Goal: Task Accomplishment & Management: Manage account settings

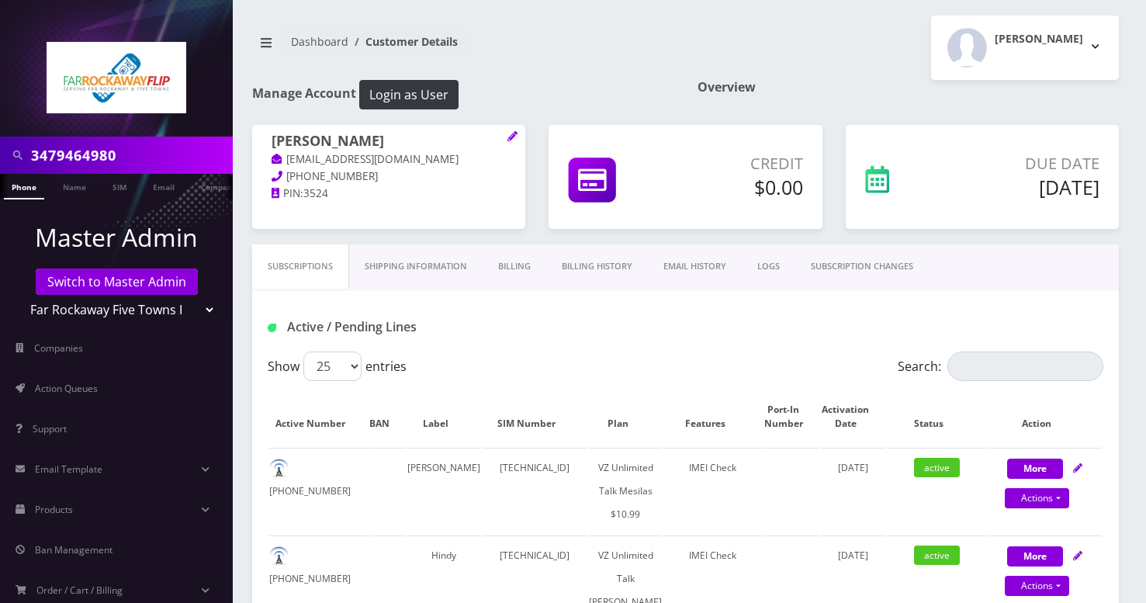
scroll to position [12, 0]
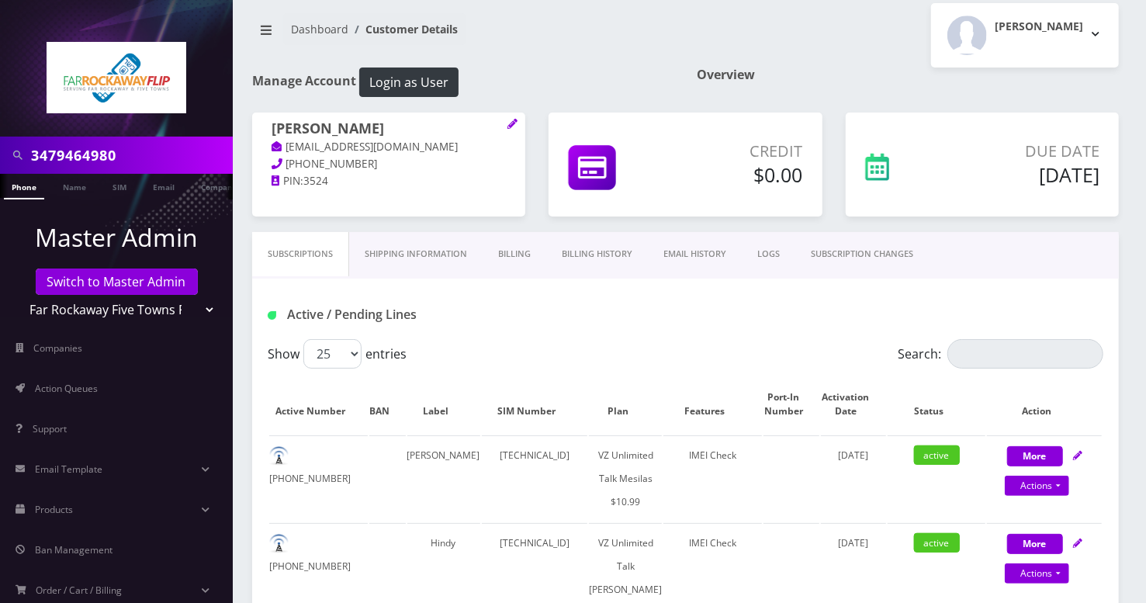
click at [64, 160] on input "3479464980" at bounding box center [130, 154] width 198 height 29
paste input "9298848044"
type input "9298848044"
click at [29, 191] on link "Phone" at bounding box center [24, 187] width 40 height 26
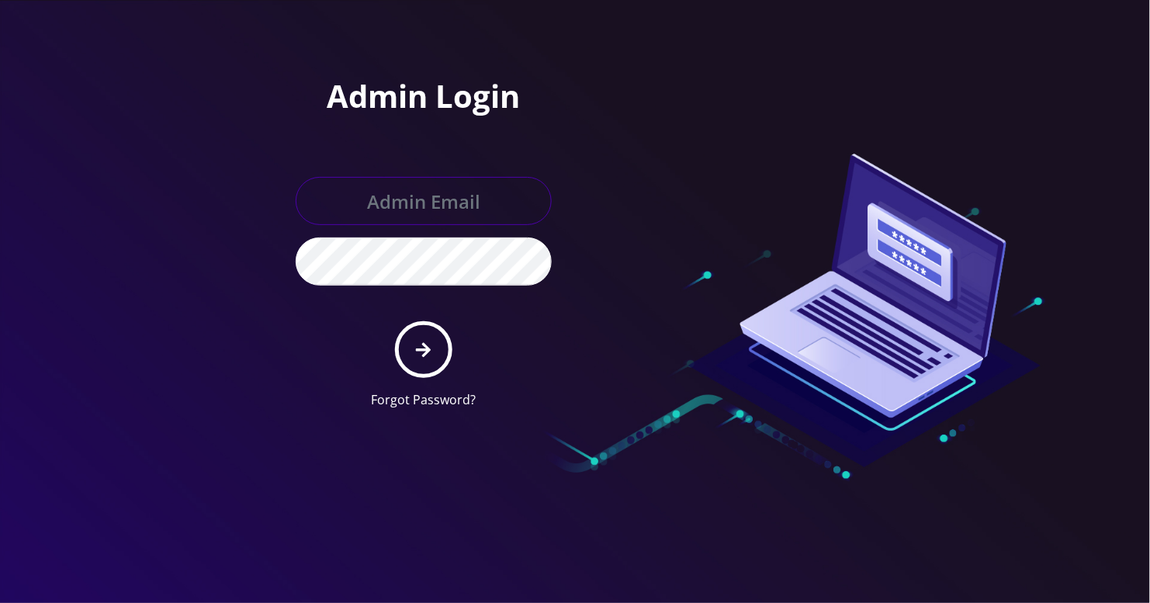
type input "angel@teltik.com"
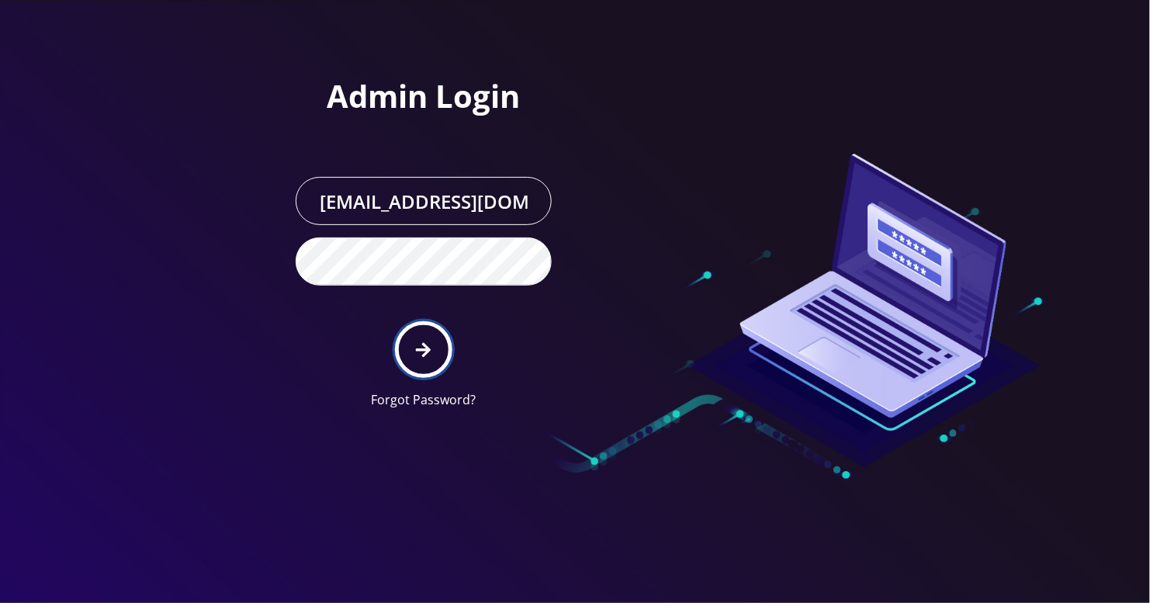
click at [437, 358] on button "submit" at bounding box center [423, 349] width 57 height 57
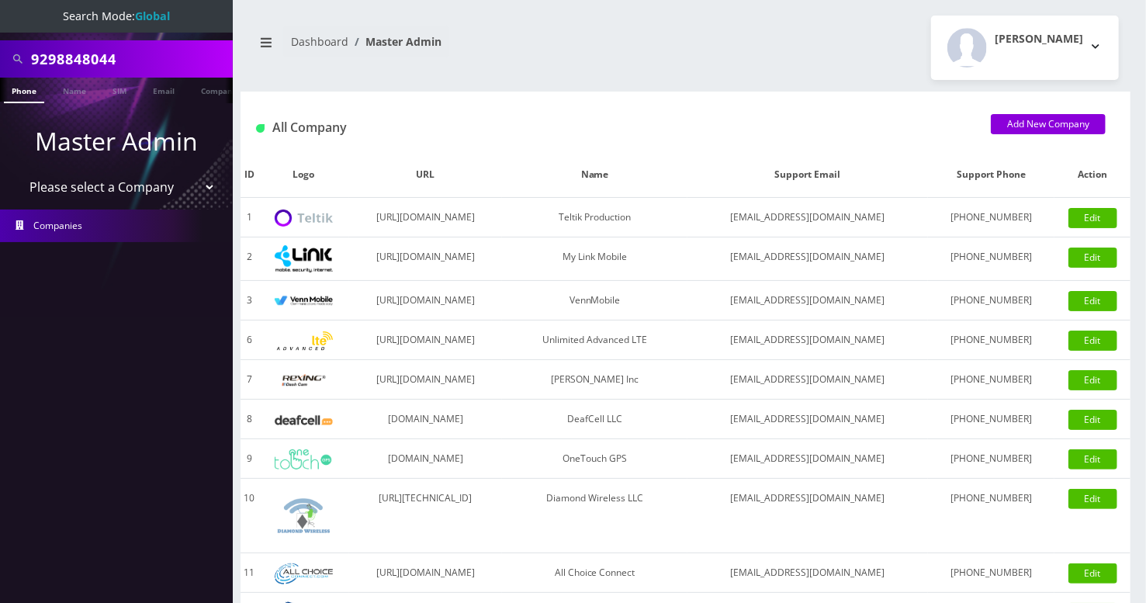
click at [25, 86] on link "Phone" at bounding box center [24, 91] width 40 height 26
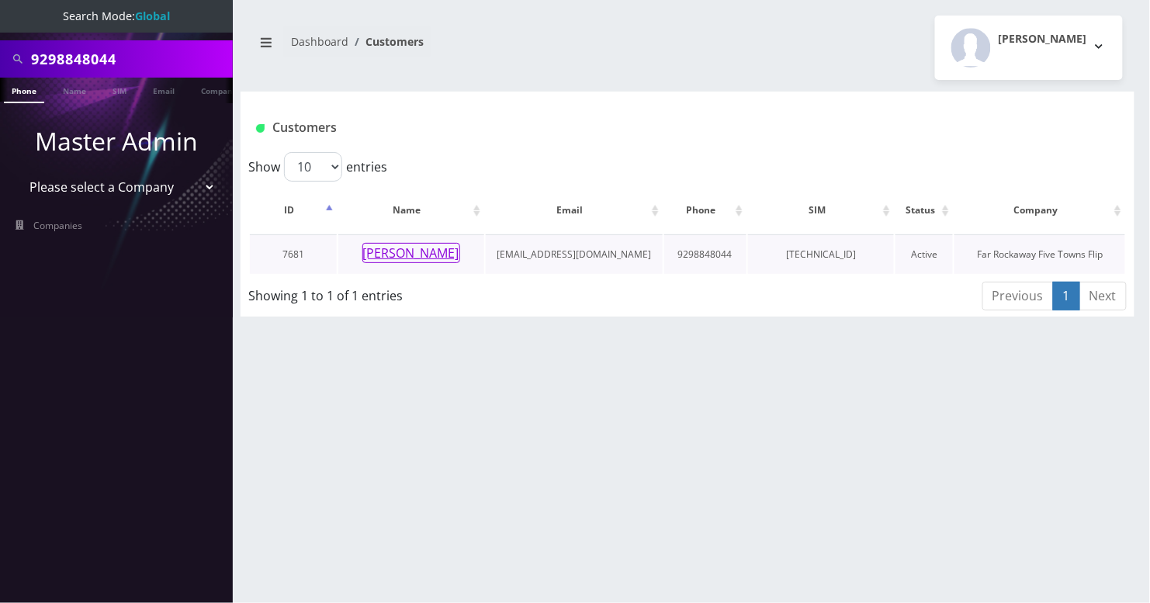
click at [391, 250] on button "Chaya Schlesinger" at bounding box center [411, 253] width 98 height 20
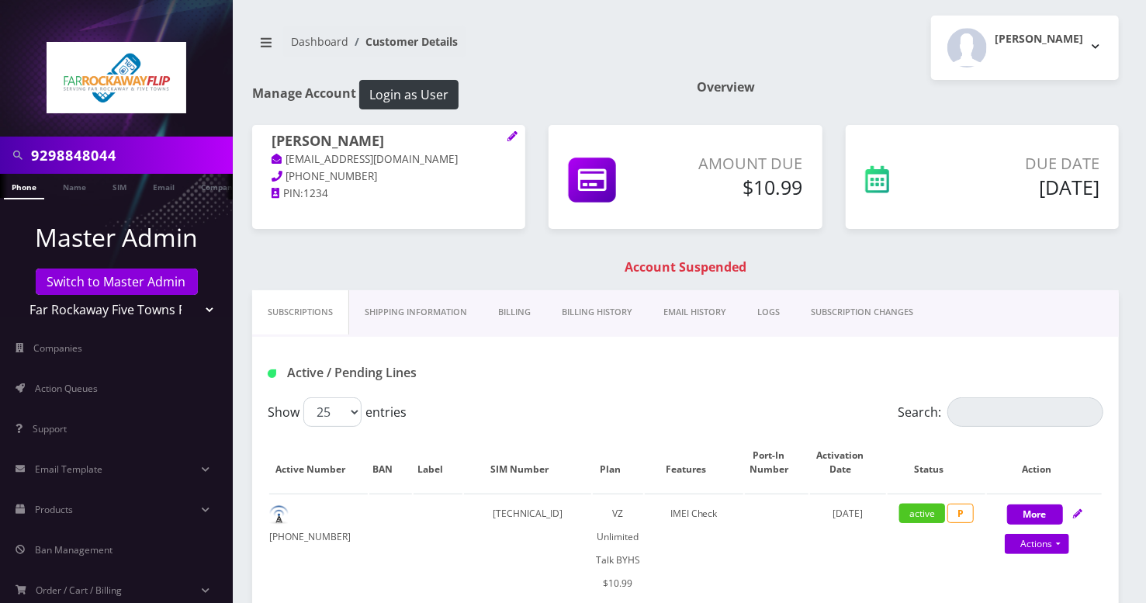
click at [903, 310] on link "SUBSCRIPTION CHANGES" at bounding box center [861, 312] width 133 height 44
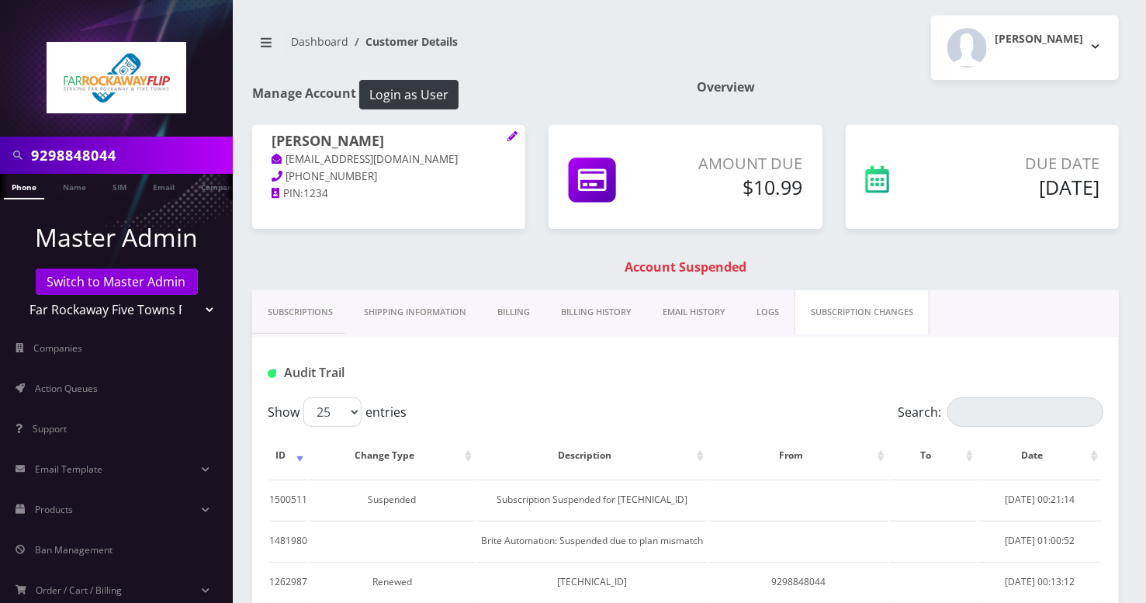
click at [594, 307] on link "Billing History" at bounding box center [597, 312] width 102 height 44
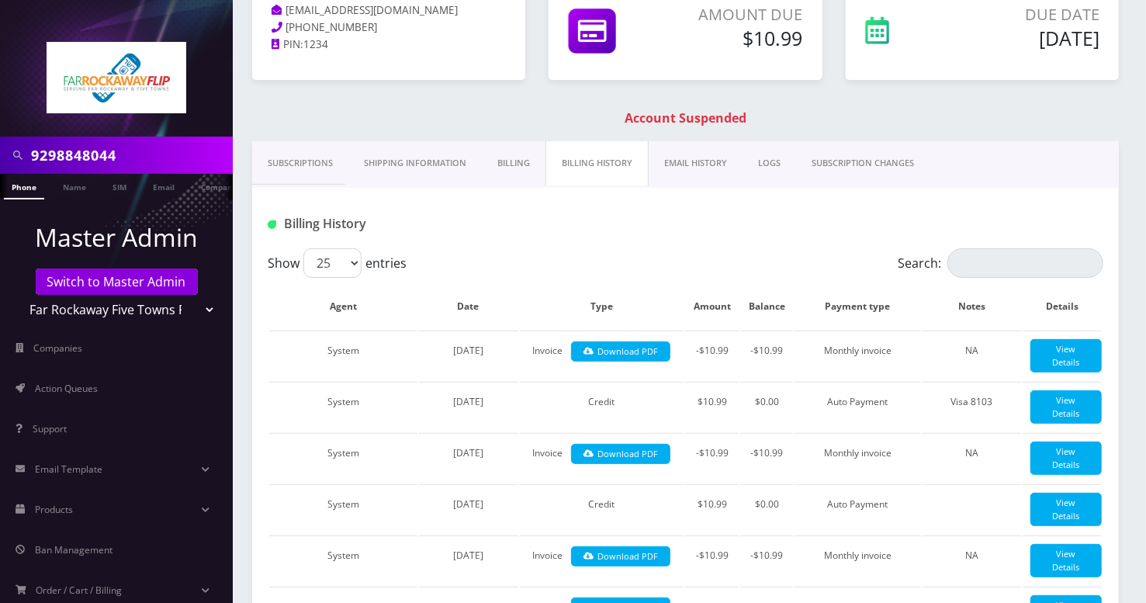
scroll to position [103, 0]
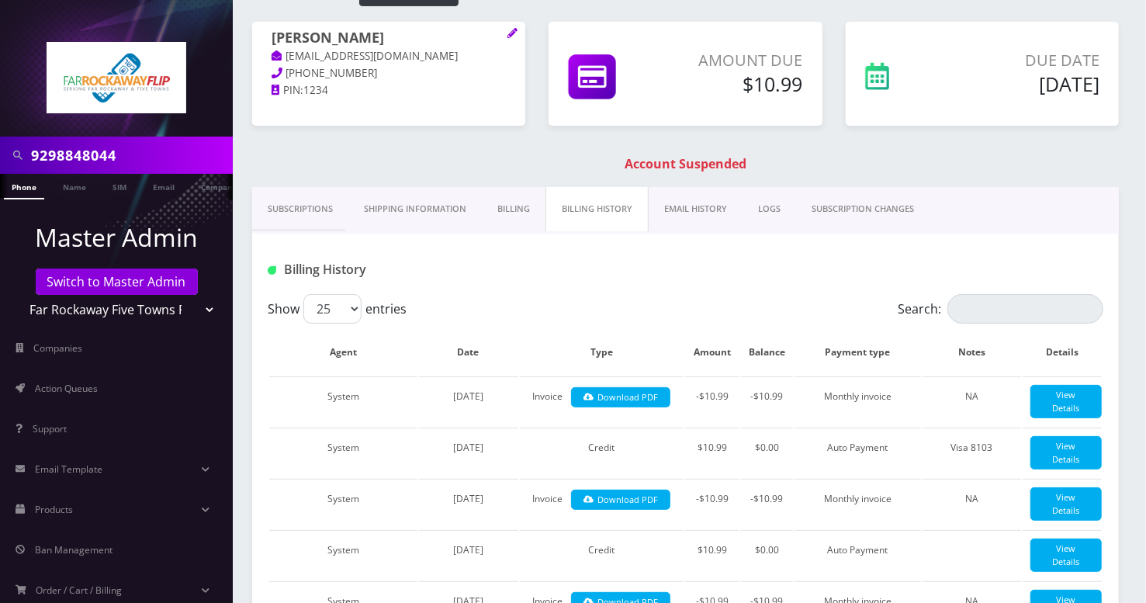
click at [514, 205] on link "Billing" at bounding box center [514, 209] width 64 height 44
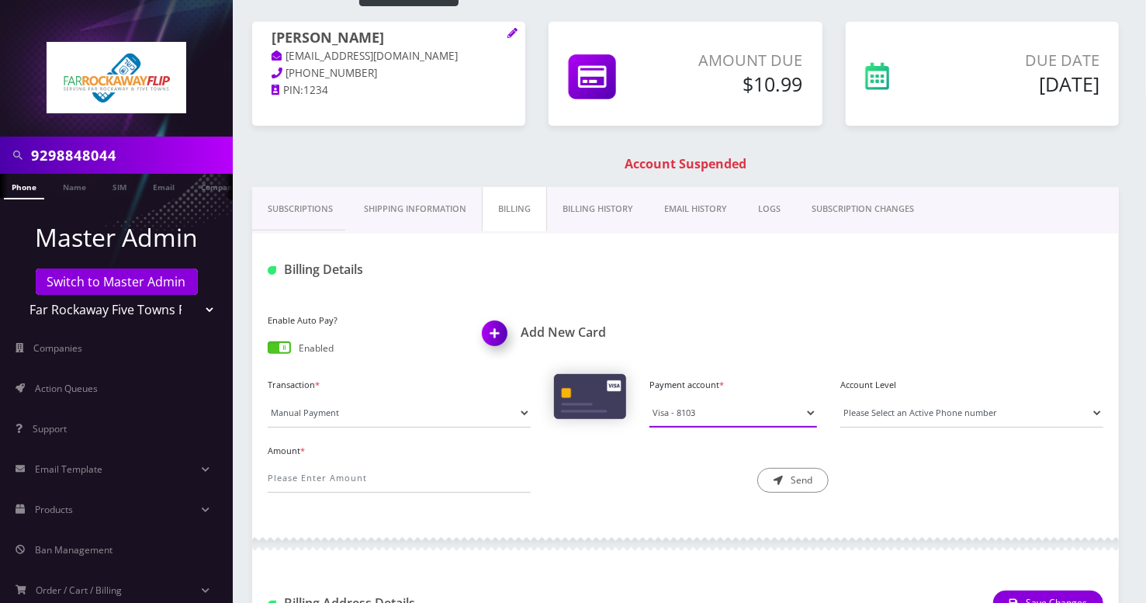
click at [735, 404] on select "Visa - 8103" at bounding box center [734, 412] width 168 height 29
click at [749, 305] on div "Enable Auto Pay? Enabled Add New Card Transaction * Manual Payment Custom Charg…" at bounding box center [685, 407] width 867 height 227
click at [460, 257] on div "Billing Details" at bounding box center [399, 270] width 286 height 26
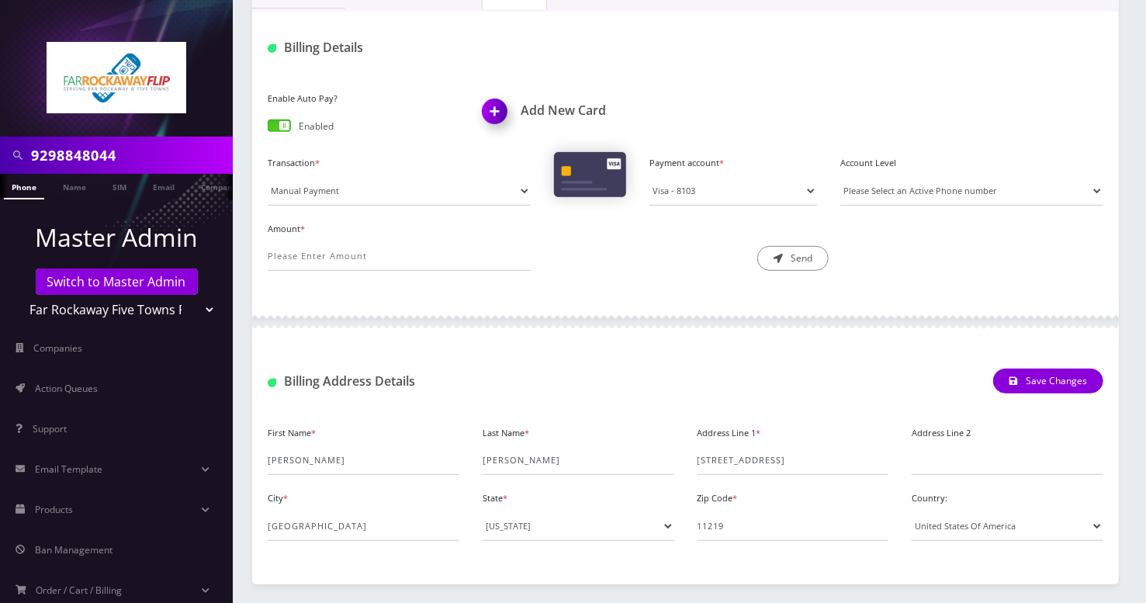
scroll to position [279, 0]
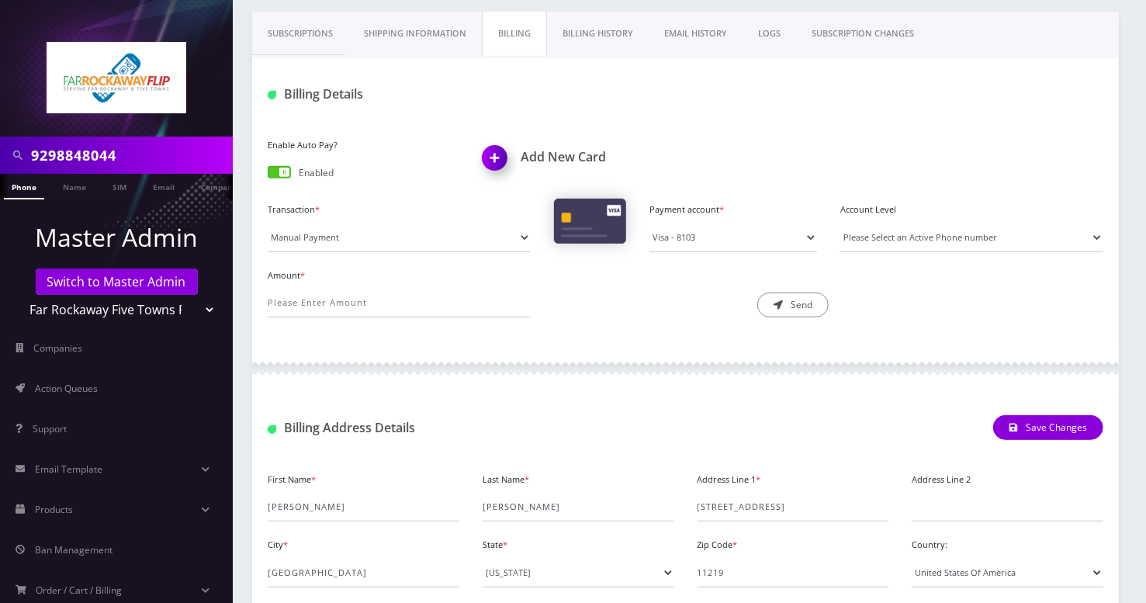
click at [696, 38] on link "EMAIL HISTORY" at bounding box center [696, 34] width 94 height 44
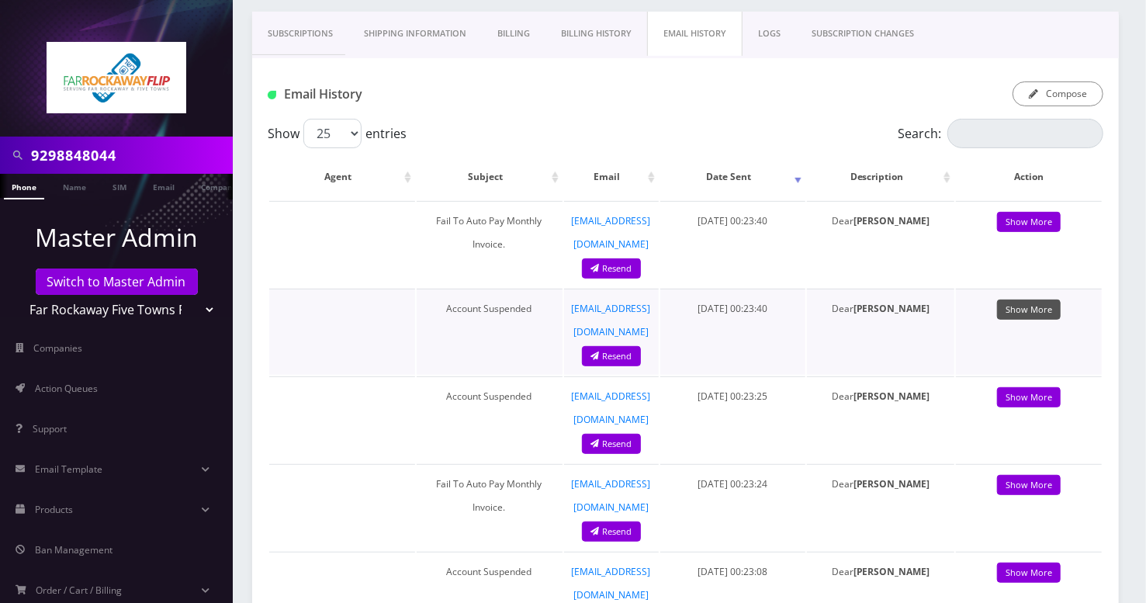
click at [1050, 300] on link "Show More" at bounding box center [1029, 310] width 64 height 21
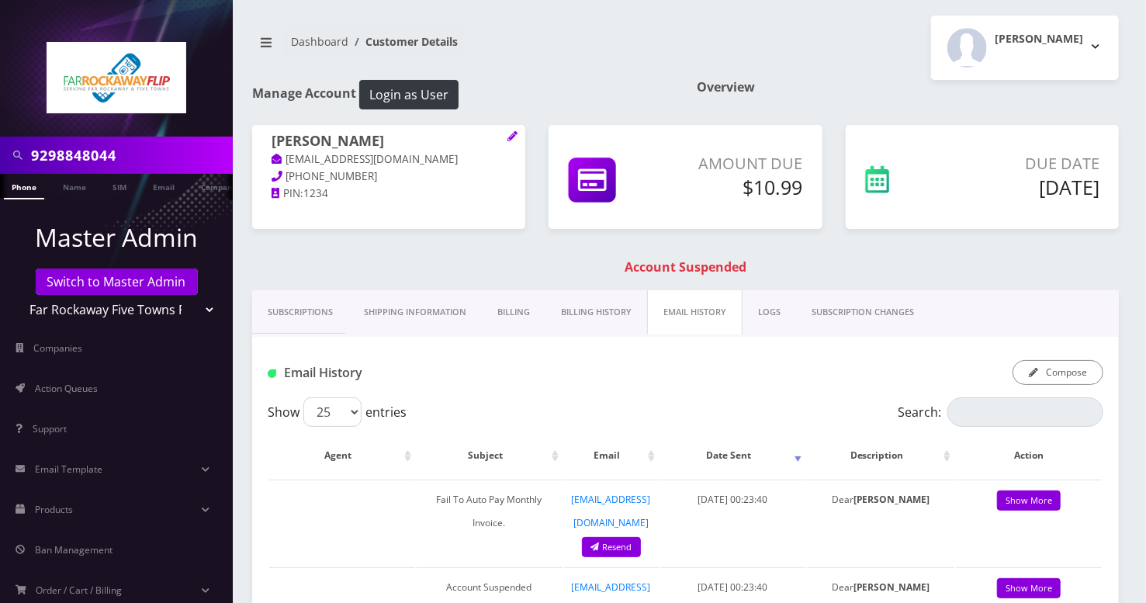
click at [625, 317] on link "Billing History" at bounding box center [597, 312] width 102 height 44
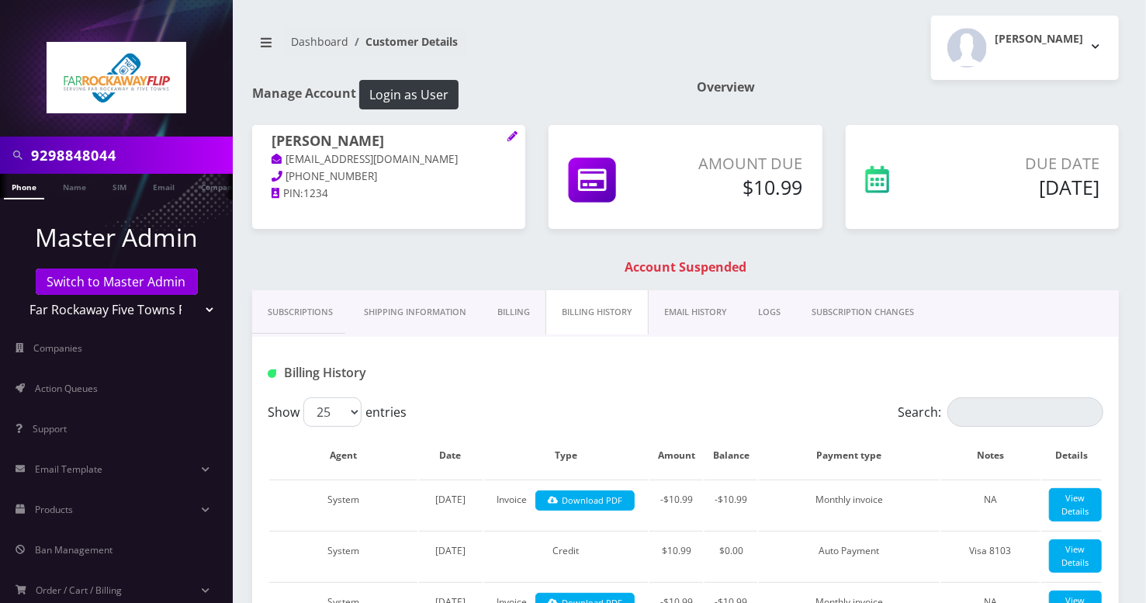
click at [291, 314] on link "Subscriptions" at bounding box center [300, 312] width 96 height 44
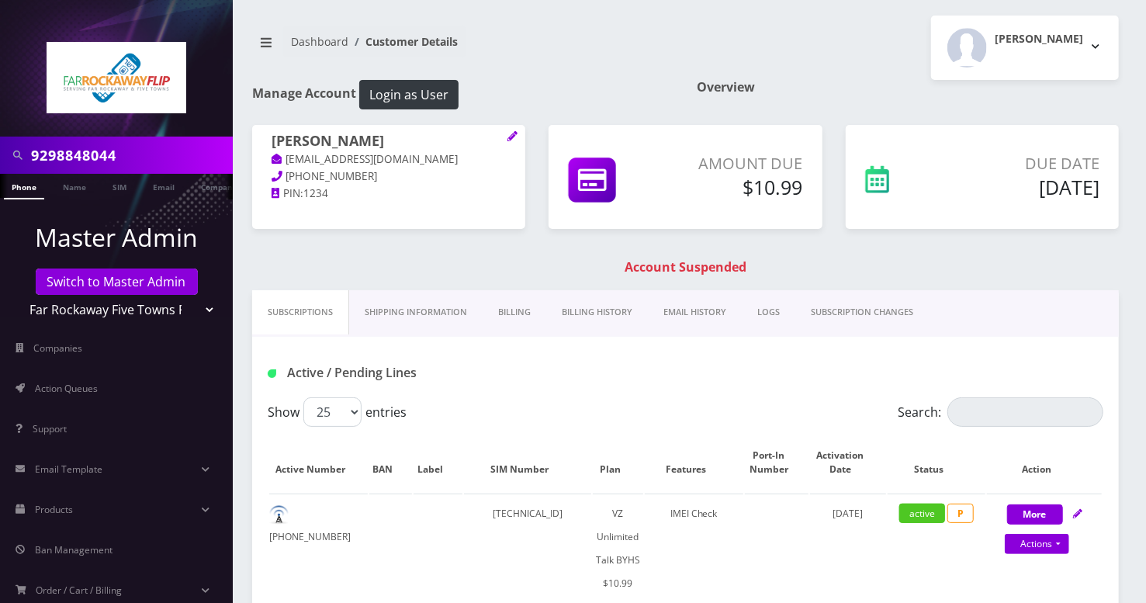
click at [536, 310] on link "Billing" at bounding box center [515, 312] width 64 height 44
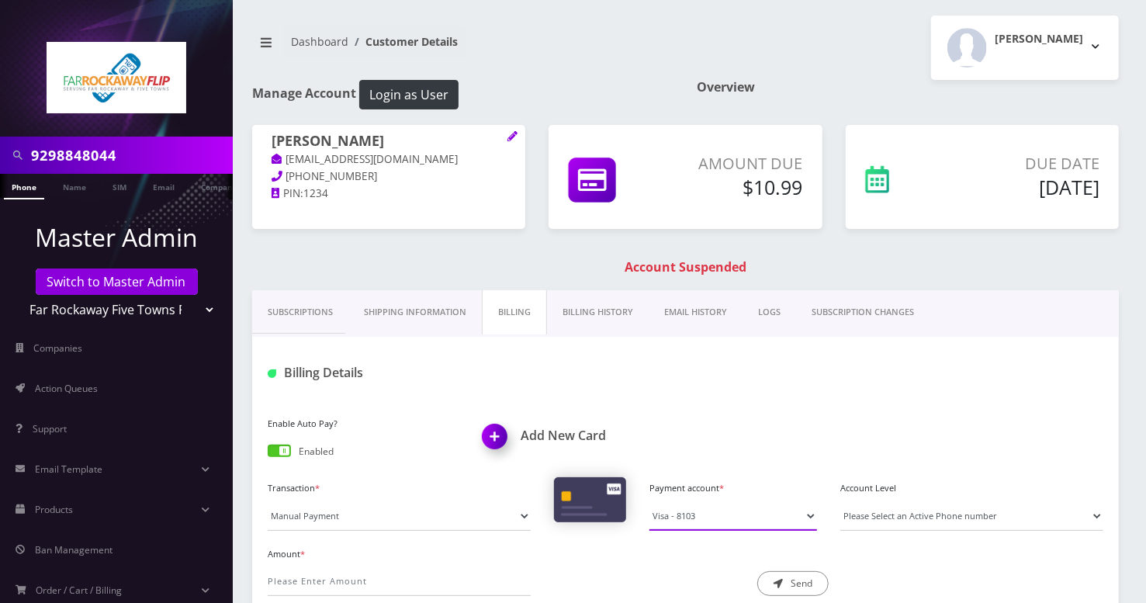
click at [735, 515] on select "Visa - 8103" at bounding box center [734, 515] width 168 height 29
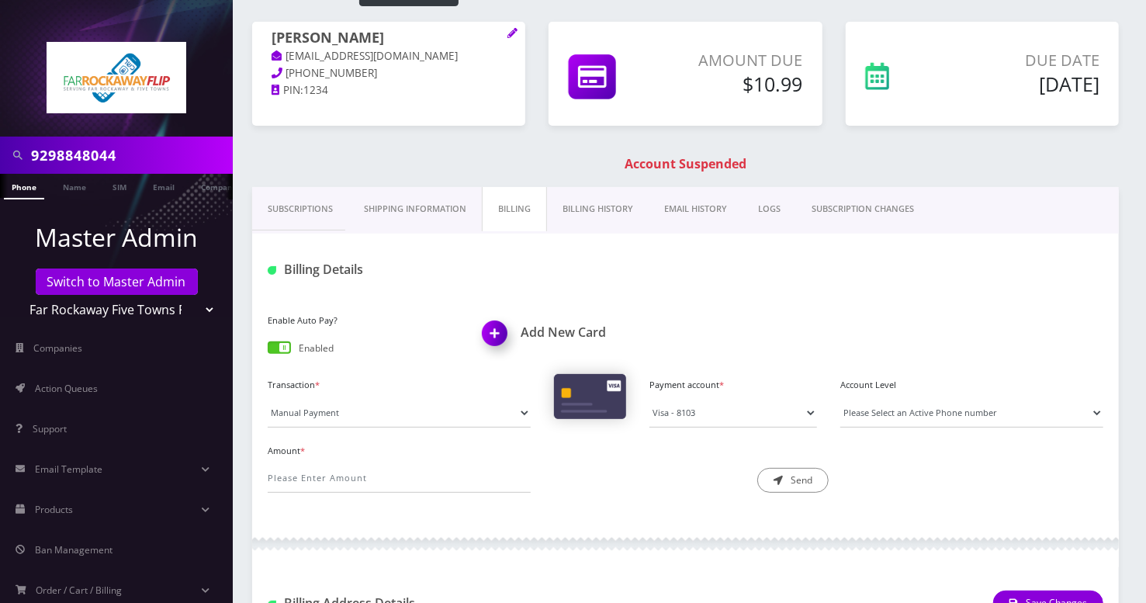
click at [607, 469] on div "Description * Send" at bounding box center [685, 467] width 286 height 54
click at [701, 416] on select "Visa - 8103" at bounding box center [734, 412] width 168 height 29
click at [1135, 360] on div "9298848044 Phone Name SIM Email Company Customer Dashboard Customer Details Tzv…" at bounding box center [685, 389] width 921 height 985
click at [753, 296] on div "Enable Auto Pay? Enabled Add New Card Transaction * Manual Payment Custom Charg…" at bounding box center [685, 407] width 867 height 227
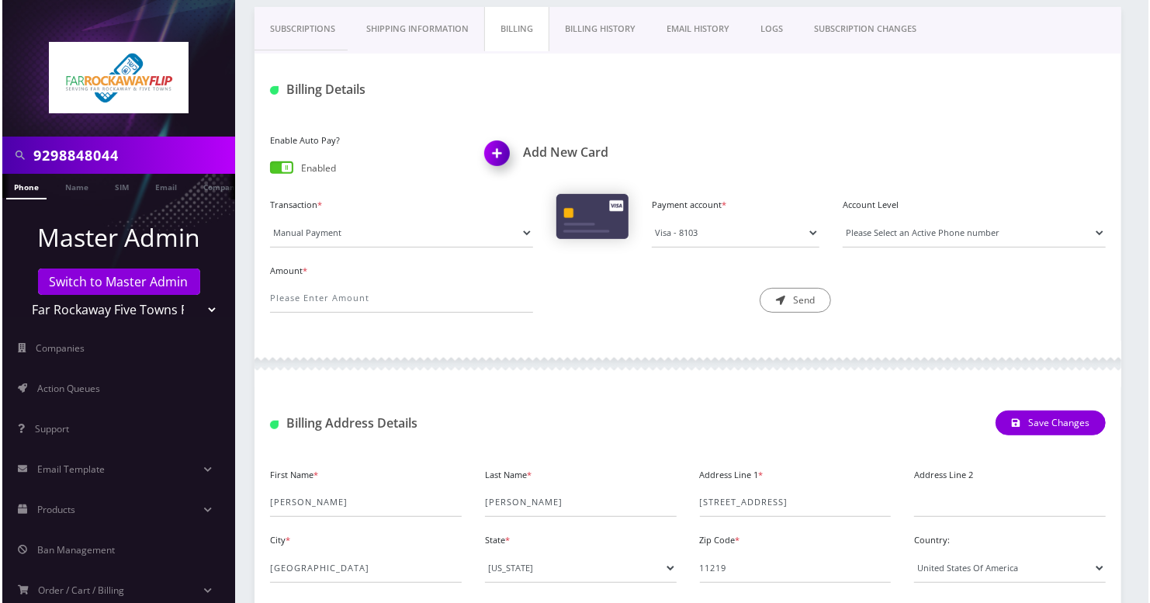
scroll to position [382, 0]
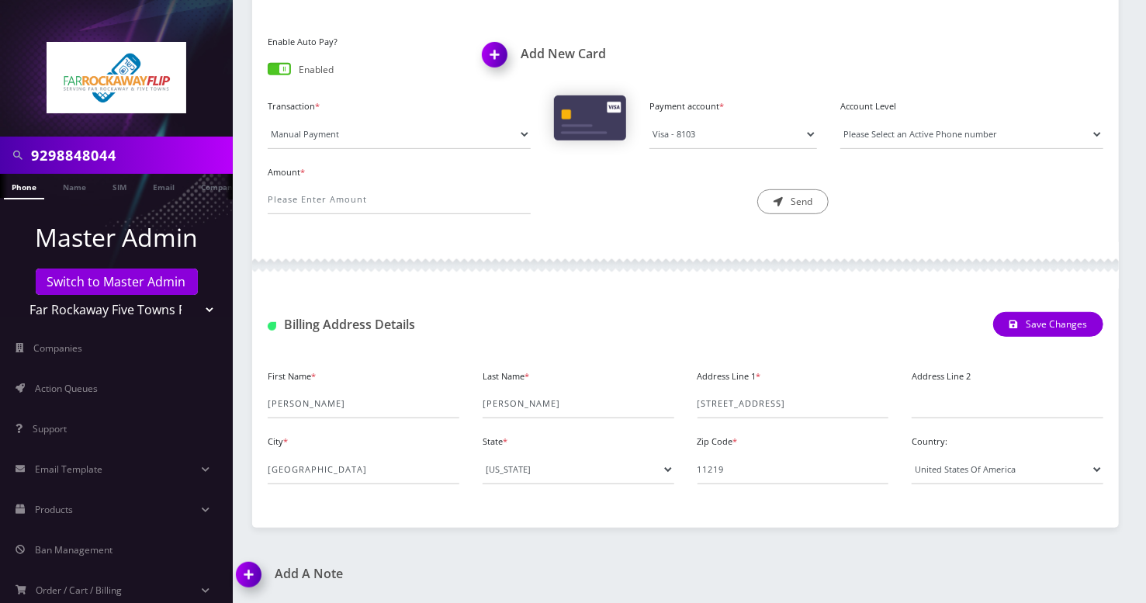
click at [490, 54] on img at bounding box center [498, 60] width 46 height 46
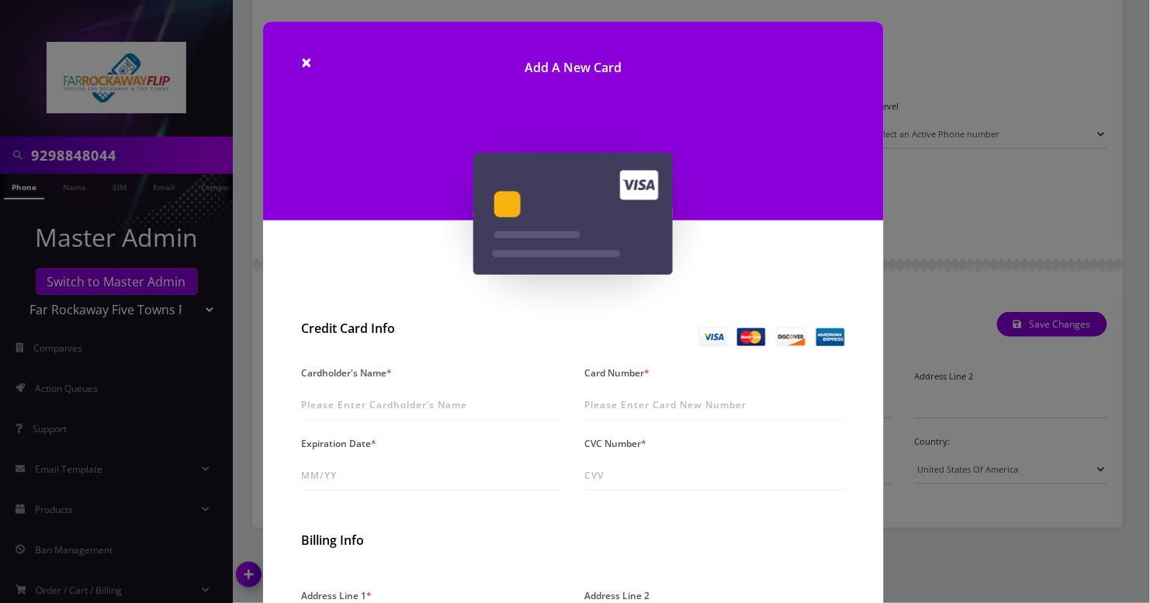
scroll to position [206, 0]
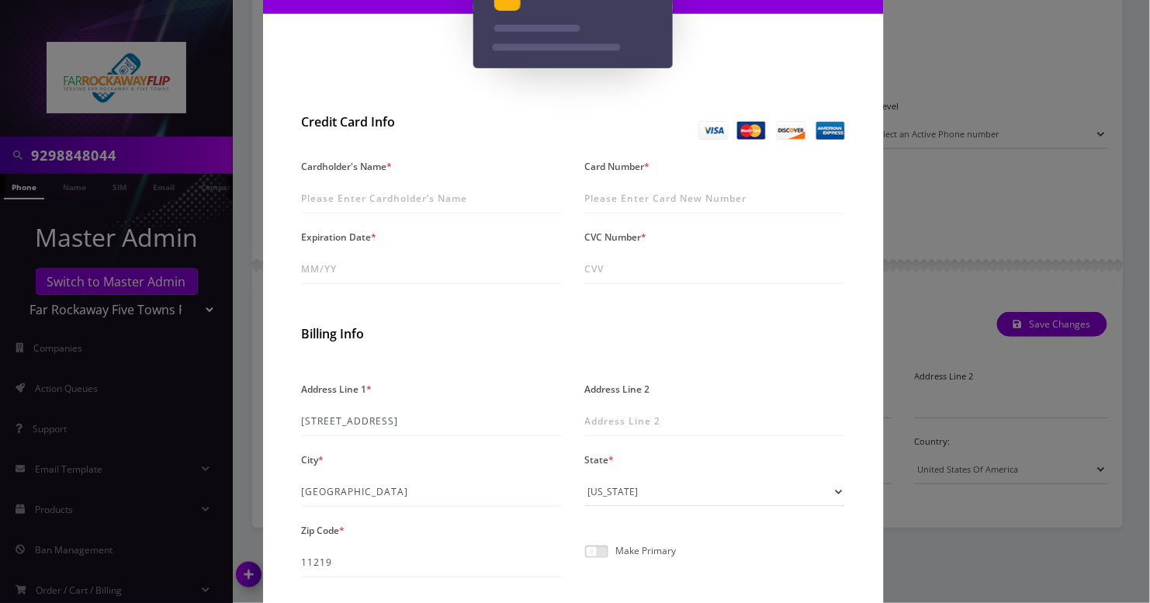
click at [952, 217] on div "× Add A New Card Credit Card Info Cardholder's Name * Card Number * Expiration …" at bounding box center [575, 301] width 1150 height 603
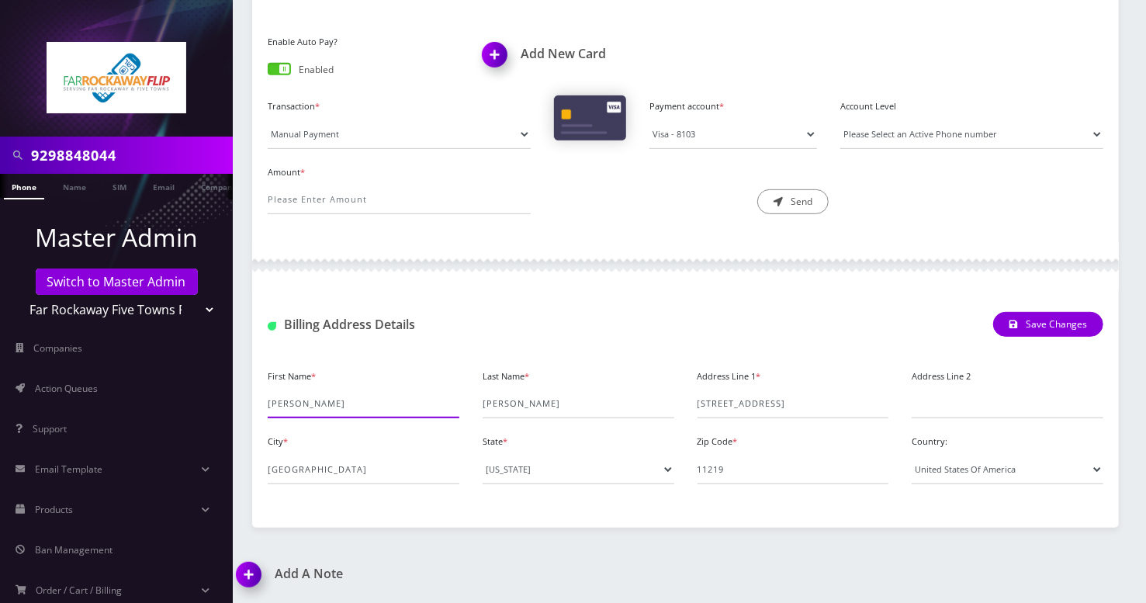
click at [289, 409] on input "Chaya" at bounding box center [364, 403] width 192 height 29
click at [522, 410] on input "Schlesinger" at bounding box center [579, 403] width 192 height 29
click at [491, 56] on img at bounding box center [498, 60] width 46 height 46
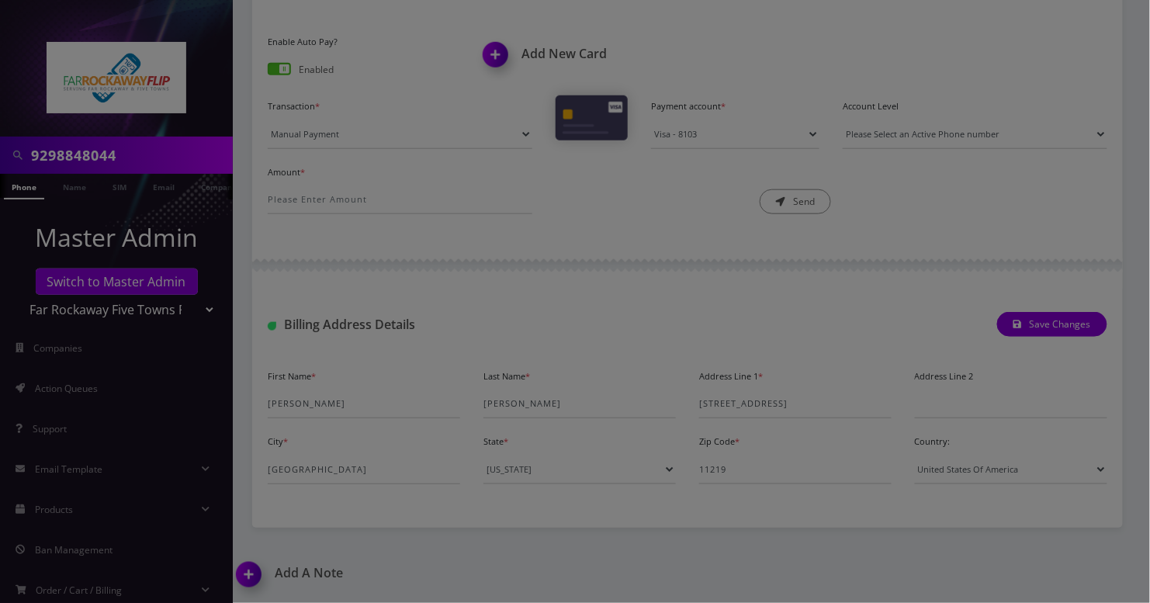
scroll to position [0, 0]
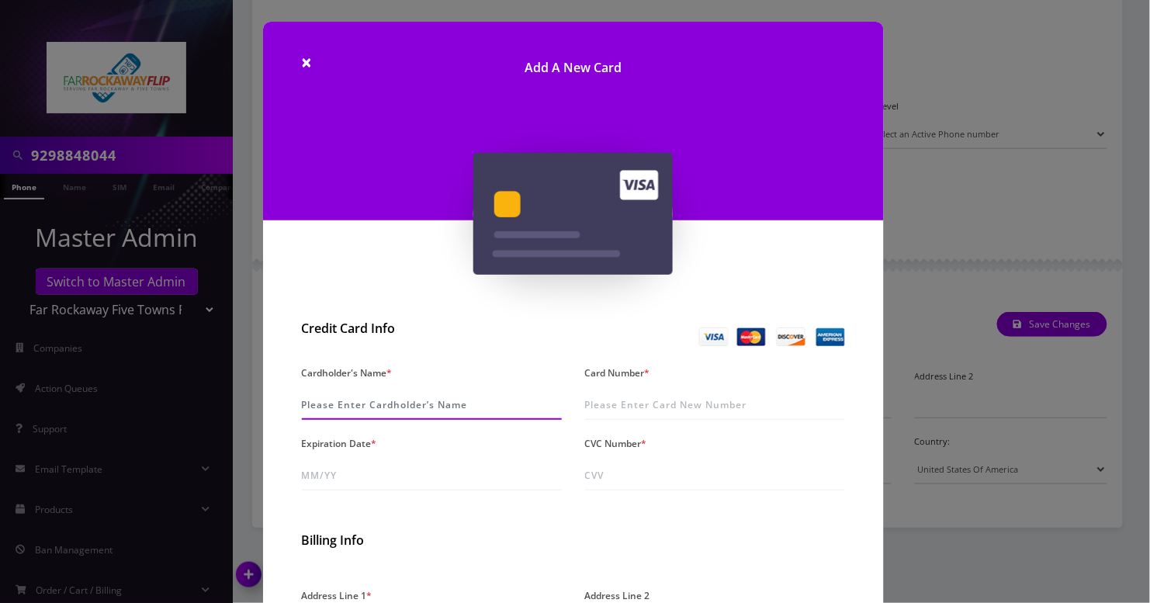
click at [400, 404] on input "Cardholder's Name *" at bounding box center [432, 404] width 260 height 29
paste input "Chaya Schlesinger"
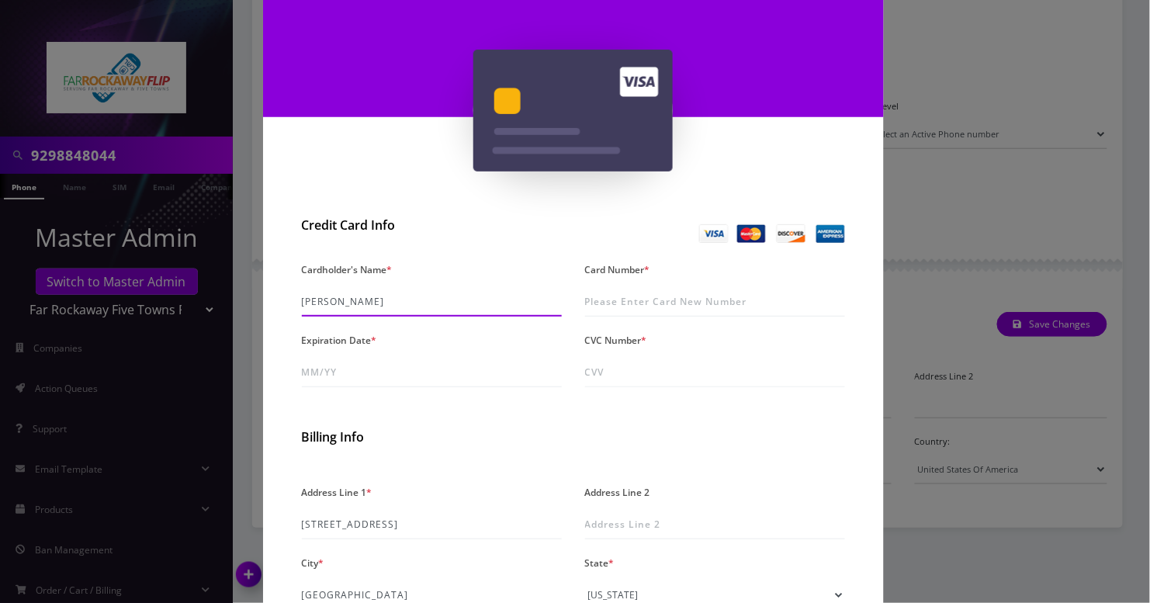
scroll to position [206, 0]
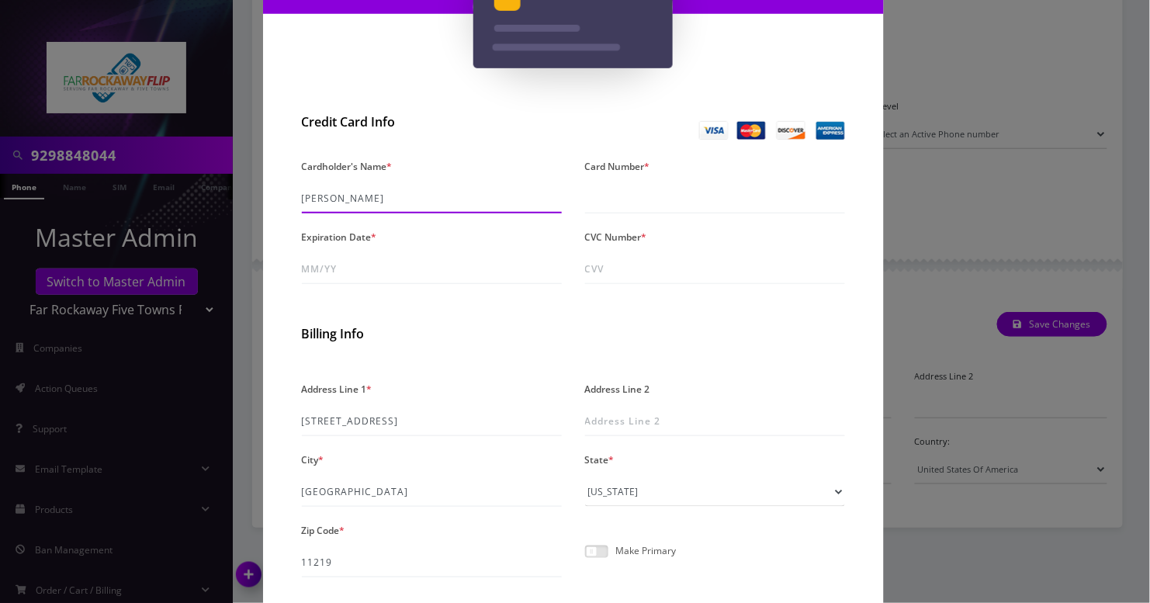
type input "Chaya Schlesinger"
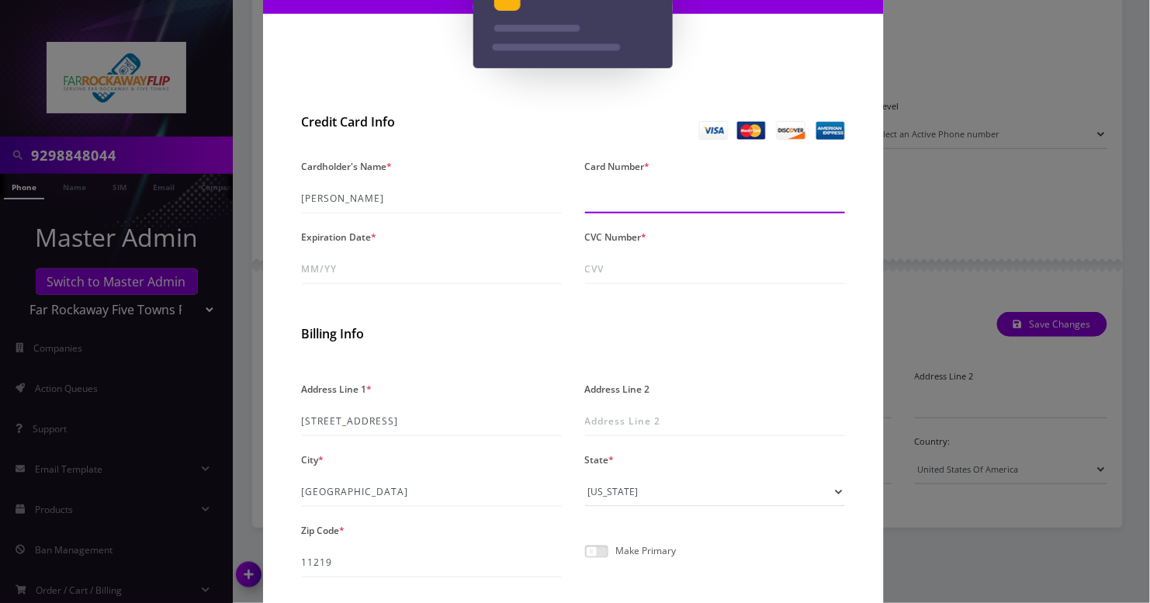
click at [652, 189] on input "Card Number *" at bounding box center [715, 198] width 260 height 29
type input "4563 3100 5253 0296"
click at [652, 189] on input "4563 3100 5253 0296" at bounding box center [715, 198] width 260 height 29
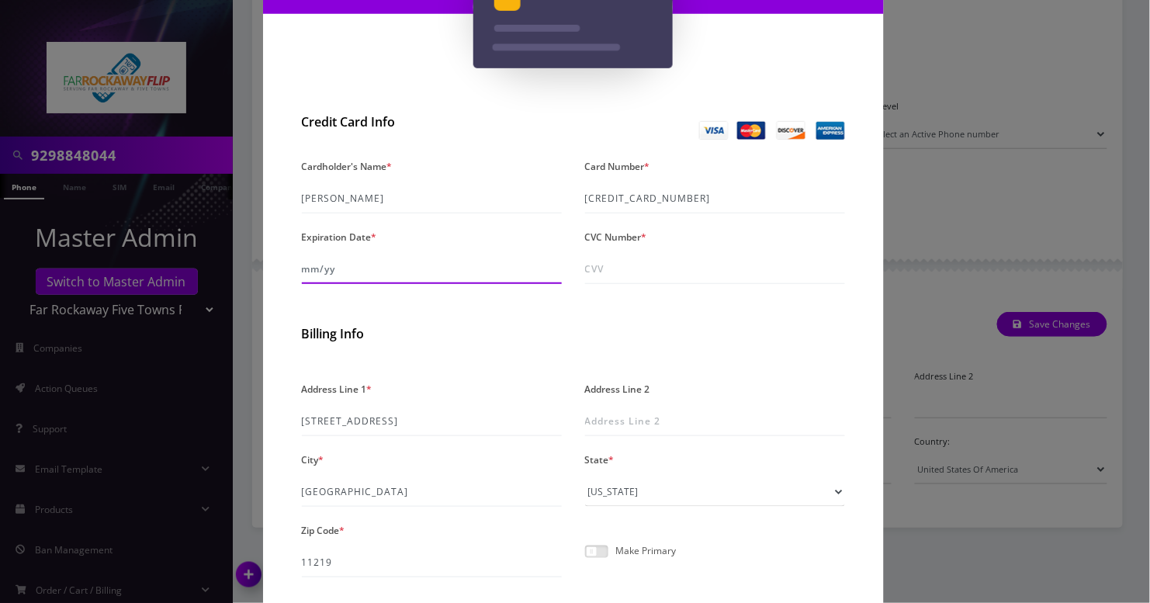
click at [341, 268] on input "Expiration Date *" at bounding box center [432, 269] width 260 height 29
type input "10/30"
click at [610, 264] on input "CVC Number *" at bounding box center [715, 269] width 260 height 29
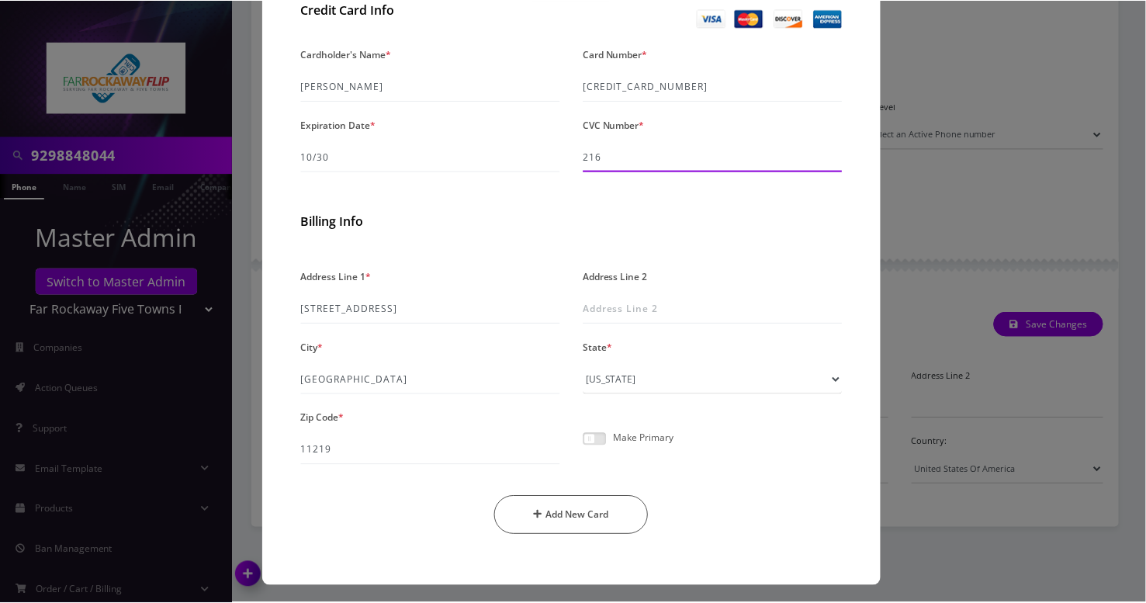
scroll to position [324, 0]
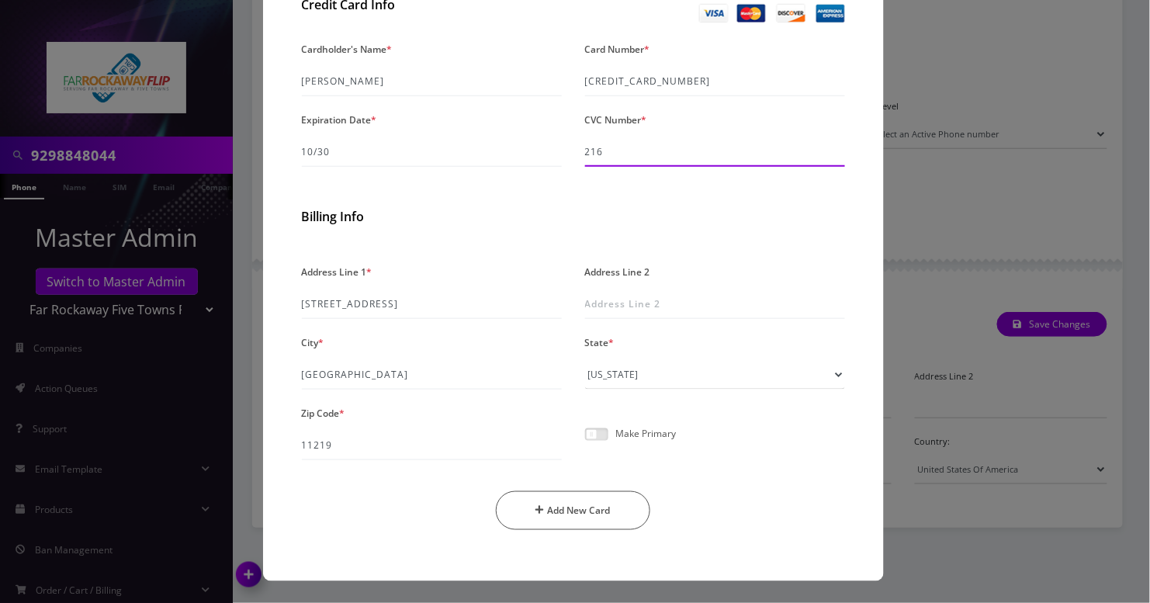
type input "216"
click at [601, 435] on span at bounding box center [596, 434] width 23 height 12
click at [585, 443] on input "checkbox" at bounding box center [585, 443] width 0 height 0
click at [604, 510] on button "Add New Card" at bounding box center [573, 510] width 154 height 39
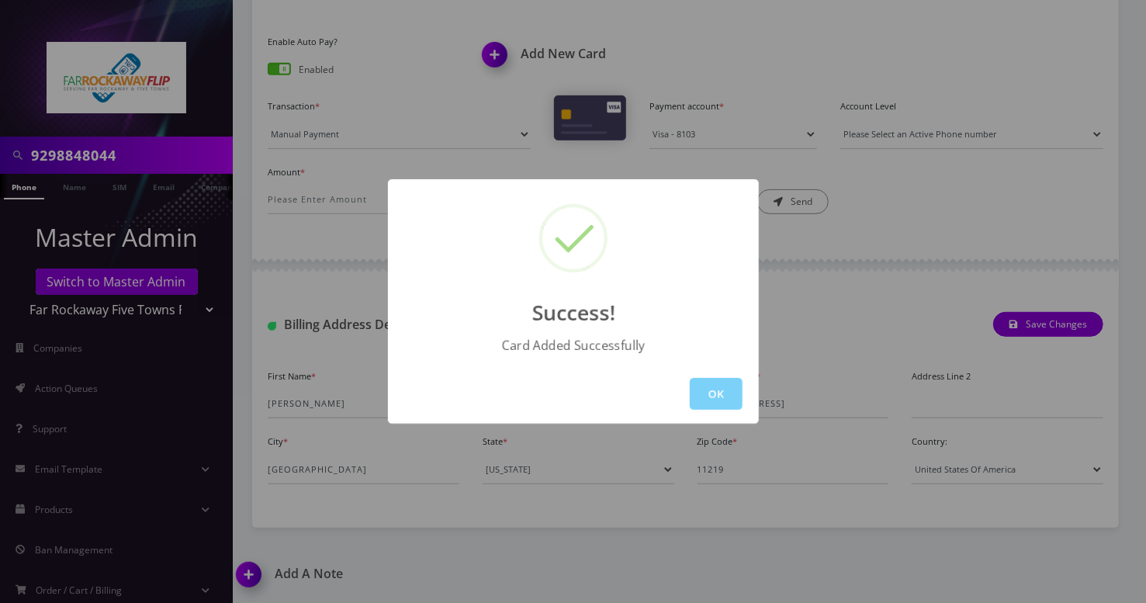
click at [151, 157] on div "Success! Card Added Successfully OK" at bounding box center [573, 301] width 1146 height 603
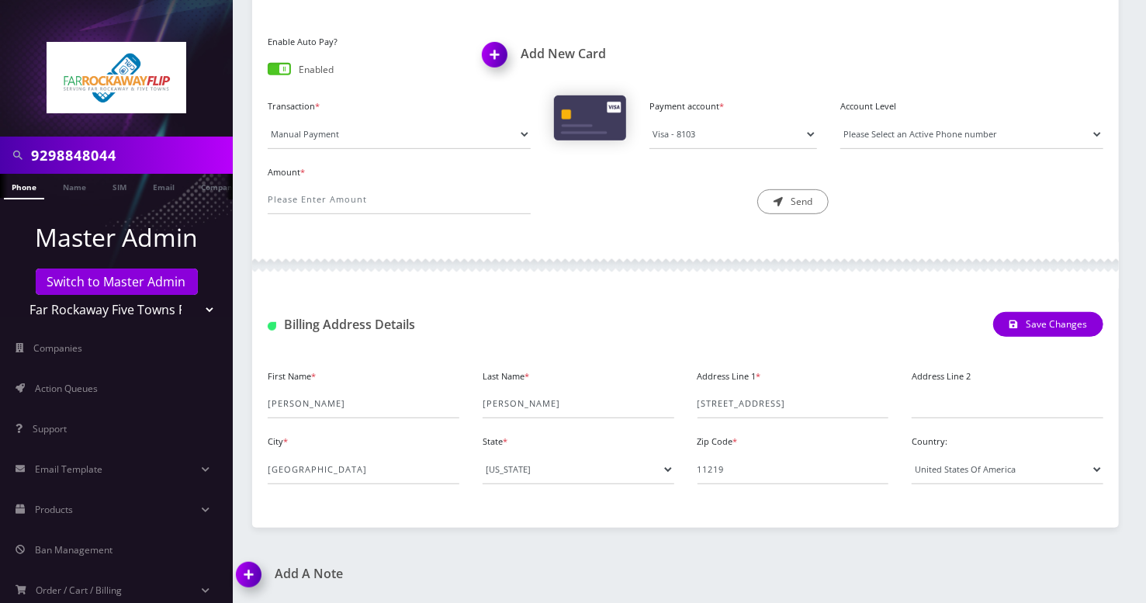
click at [18, 183] on link "Phone" at bounding box center [24, 187] width 40 height 26
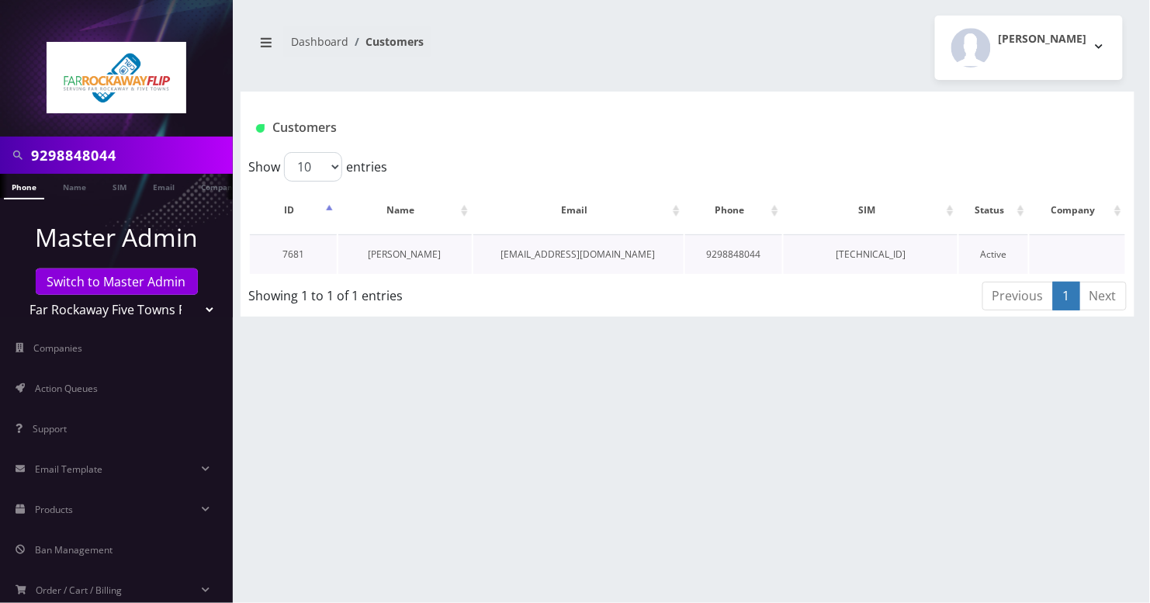
click at [429, 253] on link "[PERSON_NAME]" at bounding box center [405, 254] width 73 height 13
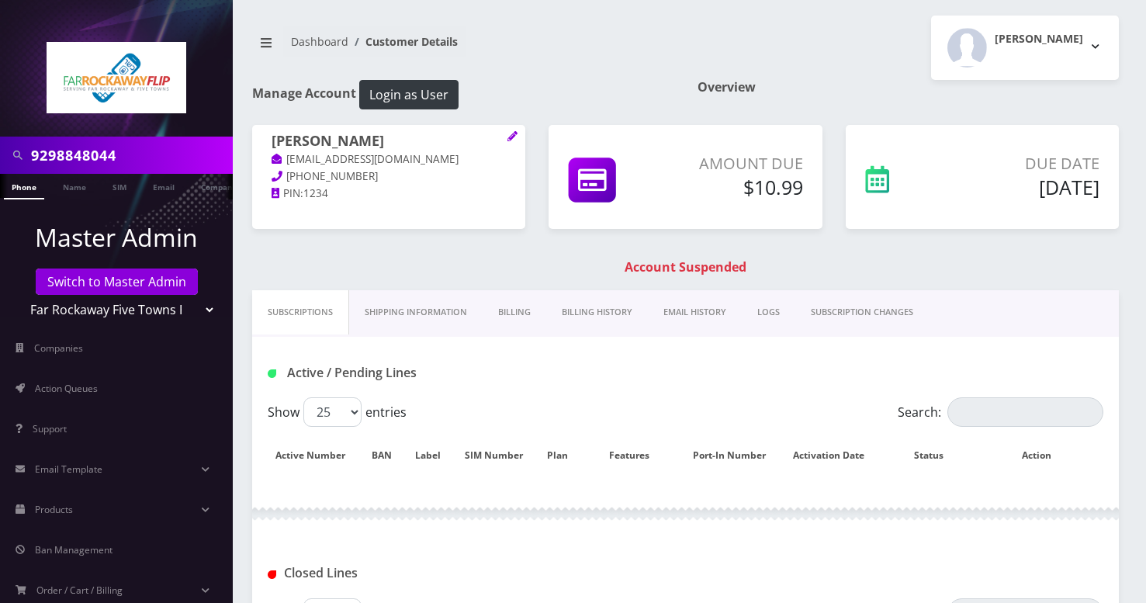
click at [520, 315] on link "Billing" at bounding box center [515, 312] width 64 height 44
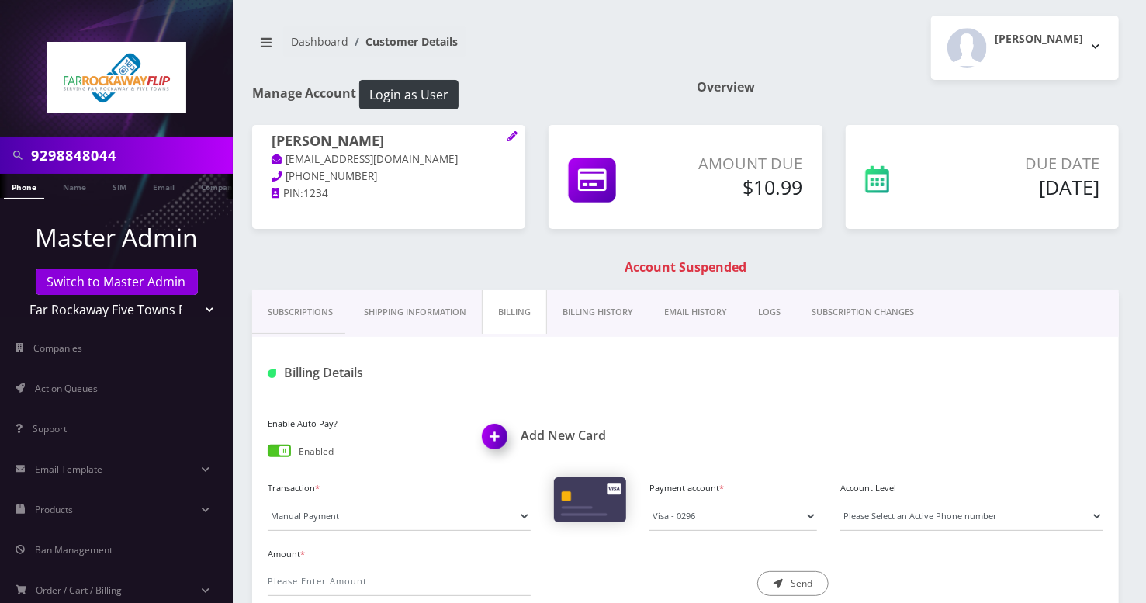
scroll to position [103, 0]
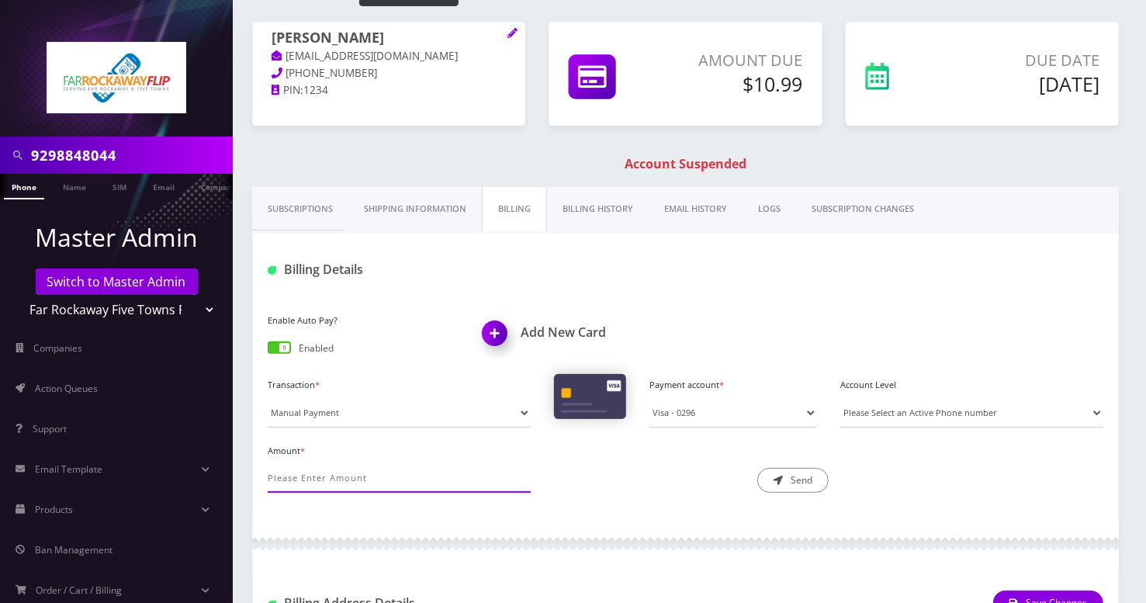
click at [337, 473] on input "Amount *" at bounding box center [399, 477] width 263 height 29
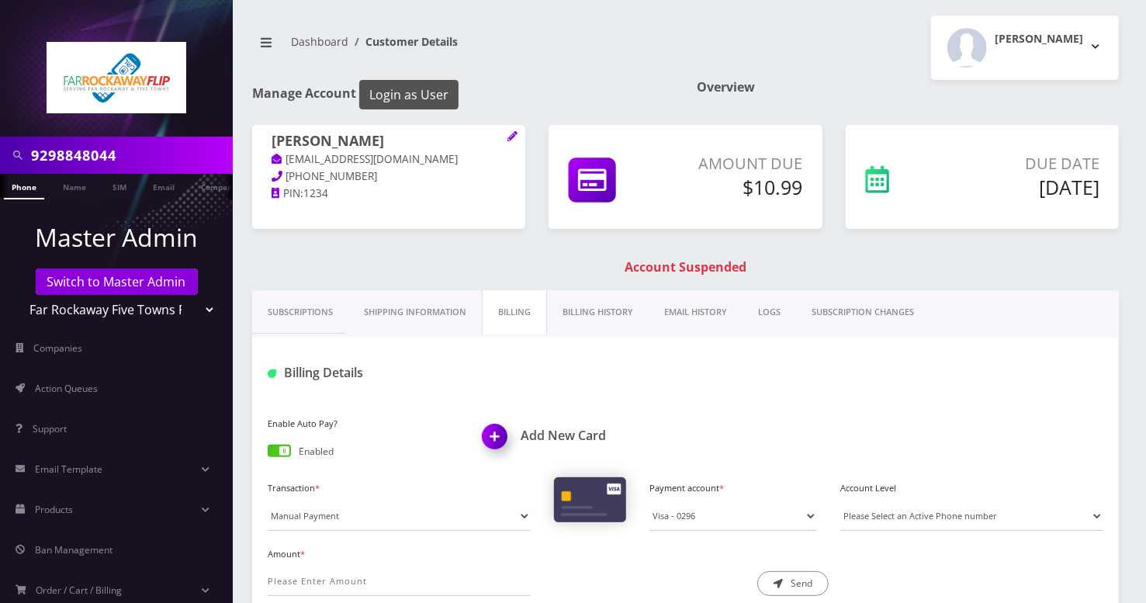
click at [435, 91] on button "Login as User" at bounding box center [408, 94] width 99 height 29
click at [19, 192] on link "Phone" at bounding box center [24, 187] width 40 height 26
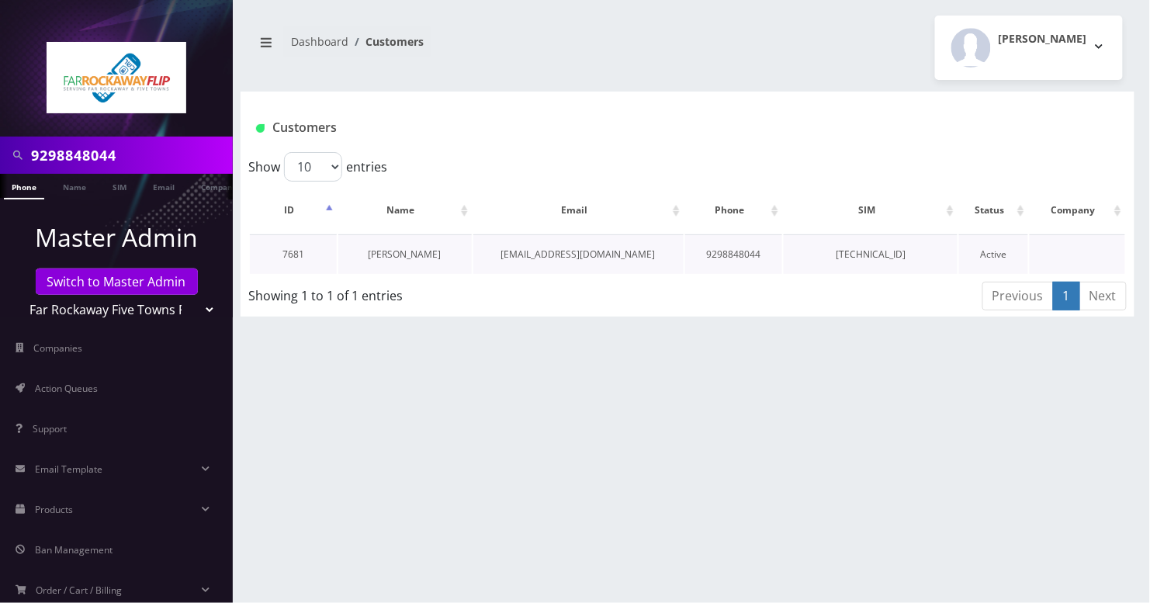
click at [388, 252] on link "[PERSON_NAME]" at bounding box center [405, 254] width 73 height 13
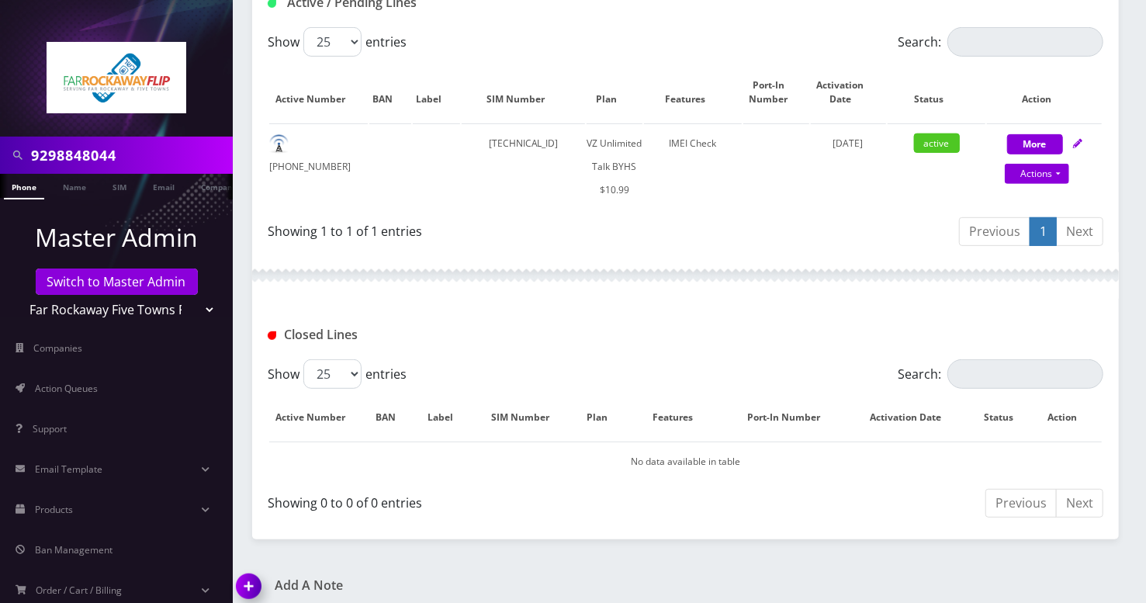
scroll to position [331, 0]
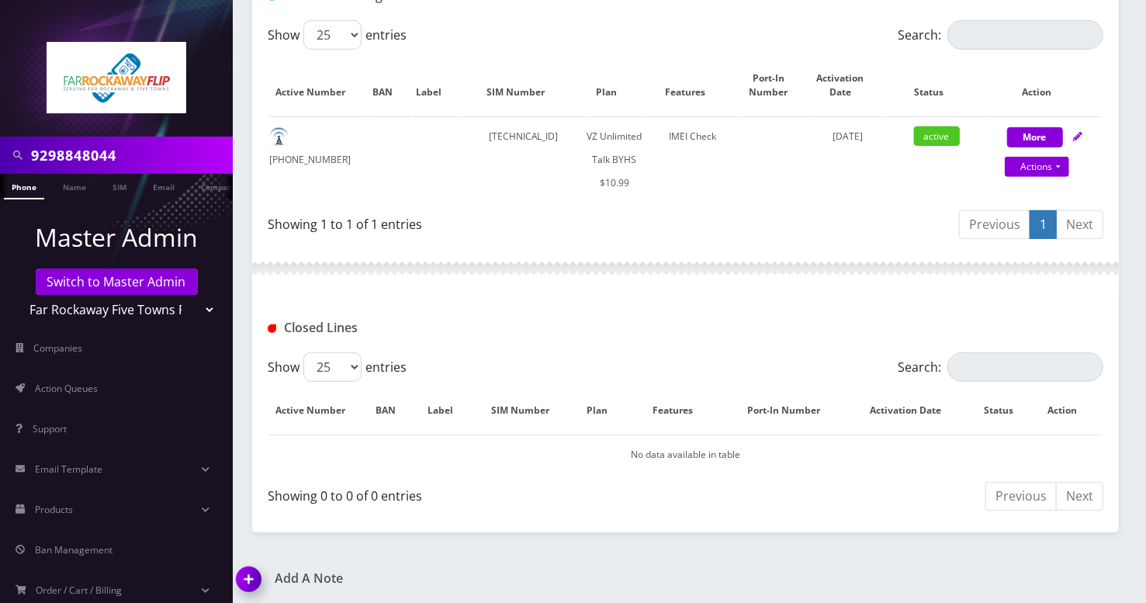
drag, startPoint x: 252, startPoint y: 578, endPoint x: 263, endPoint y: 577, distance: 11.0
click at [253, 577] on img at bounding box center [252, 585] width 46 height 46
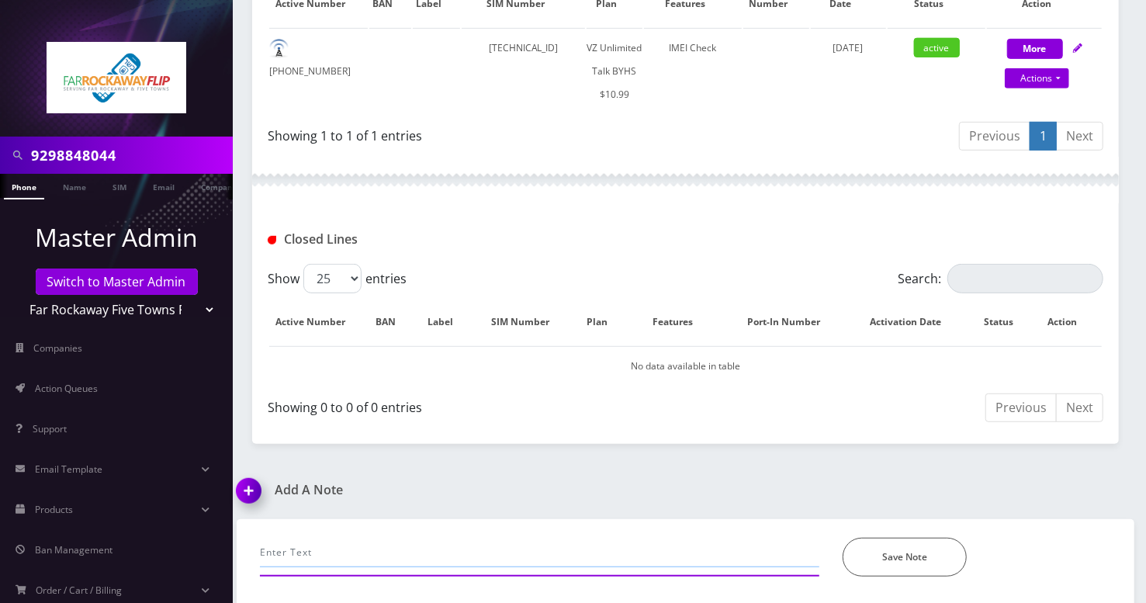
click at [336, 559] on input "text" at bounding box center [539, 552] width 559 height 29
type input "call- added new cc, processed payment, added plan in Selectel---Angel"
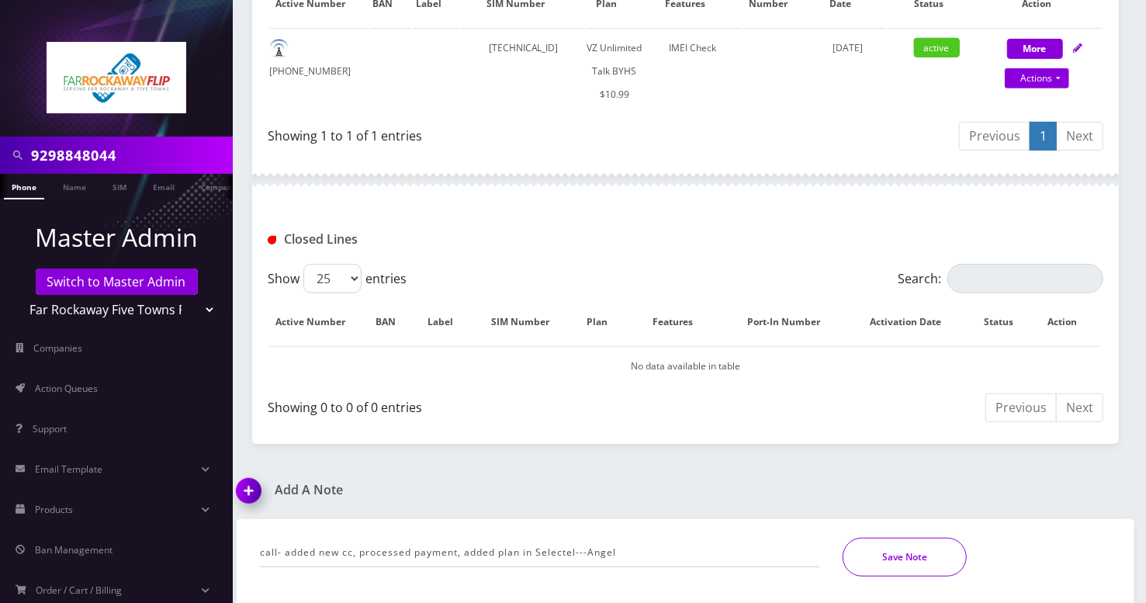
click at [876, 556] on button "Save Note" at bounding box center [905, 557] width 124 height 39
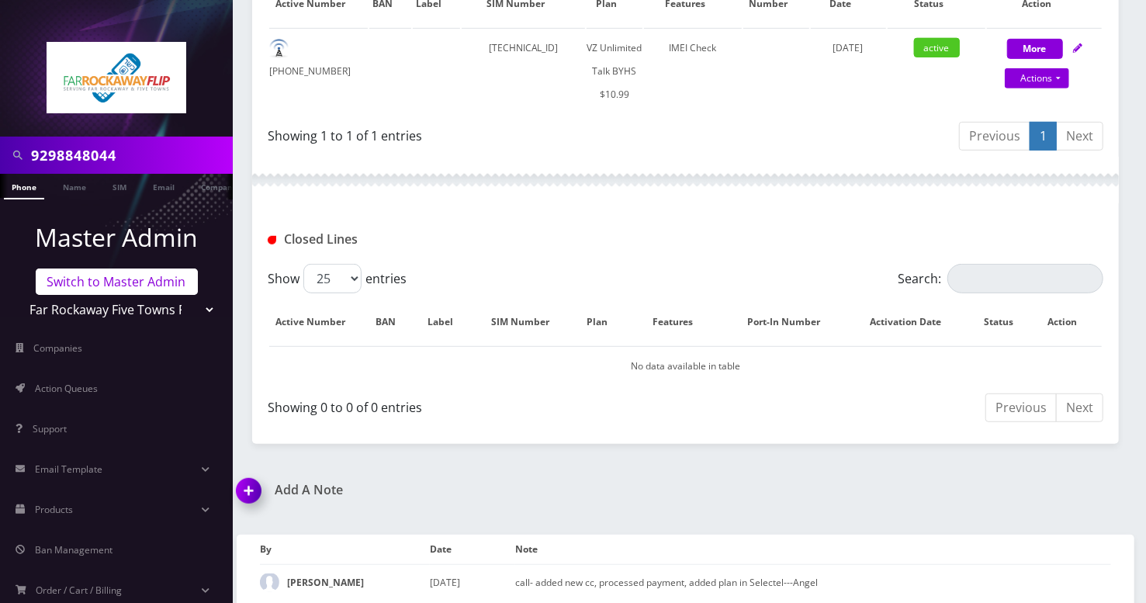
click at [120, 279] on link "Switch to Master Admin" at bounding box center [117, 281] width 162 height 26
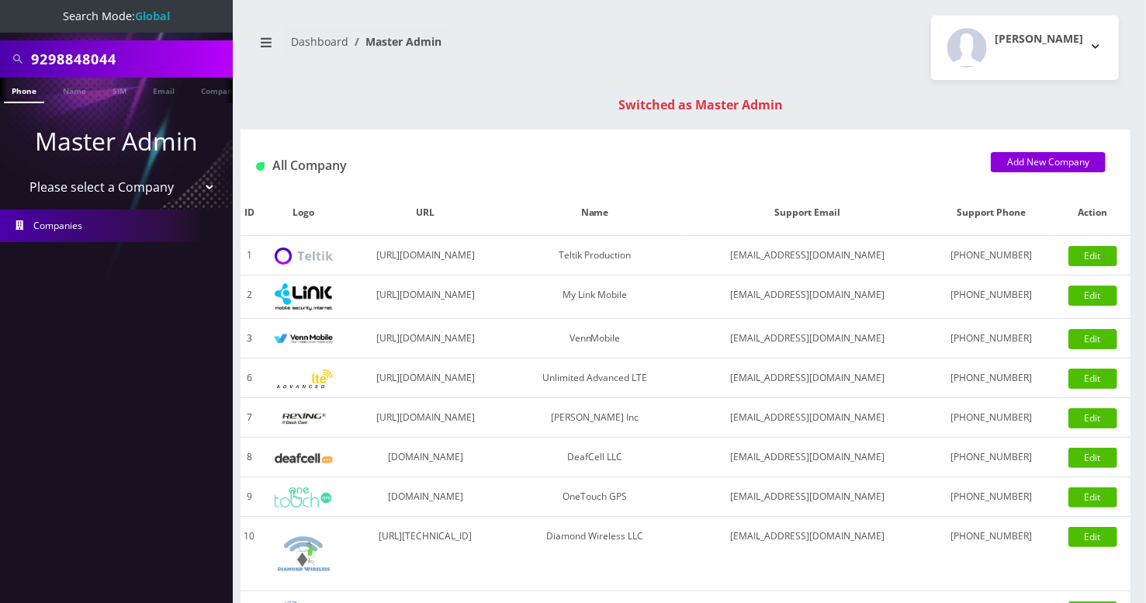
click at [61, 56] on input "9298848044" at bounding box center [130, 58] width 198 height 29
paste input "[PHONE_NUMBER]"
click at [99, 59] on input "[PHONE_NUMBER]" at bounding box center [130, 58] width 198 height 29
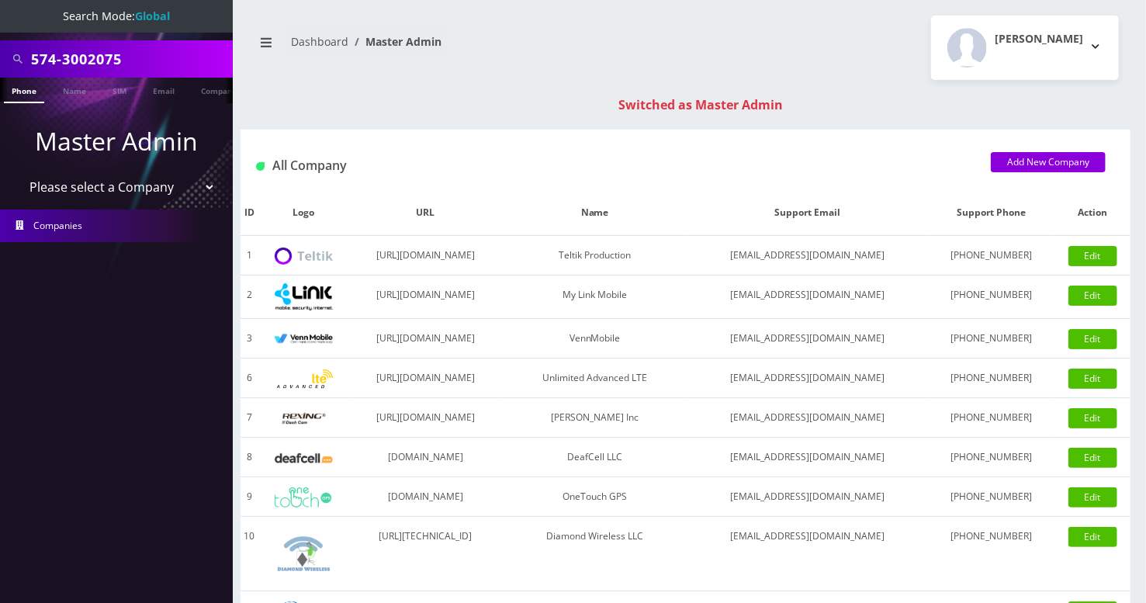
click at [69, 59] on input "574-3002075" at bounding box center [130, 58] width 198 height 29
type input "5743002075"
click at [32, 95] on link "Phone" at bounding box center [24, 91] width 40 height 26
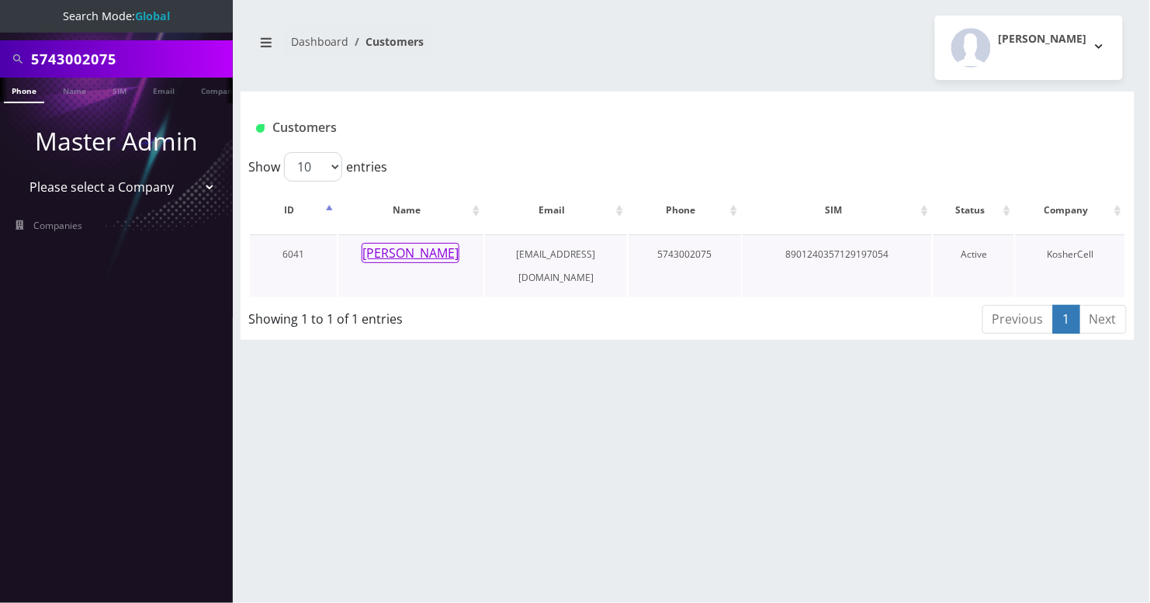
click at [431, 255] on button "[PERSON_NAME]" at bounding box center [411, 253] width 98 height 20
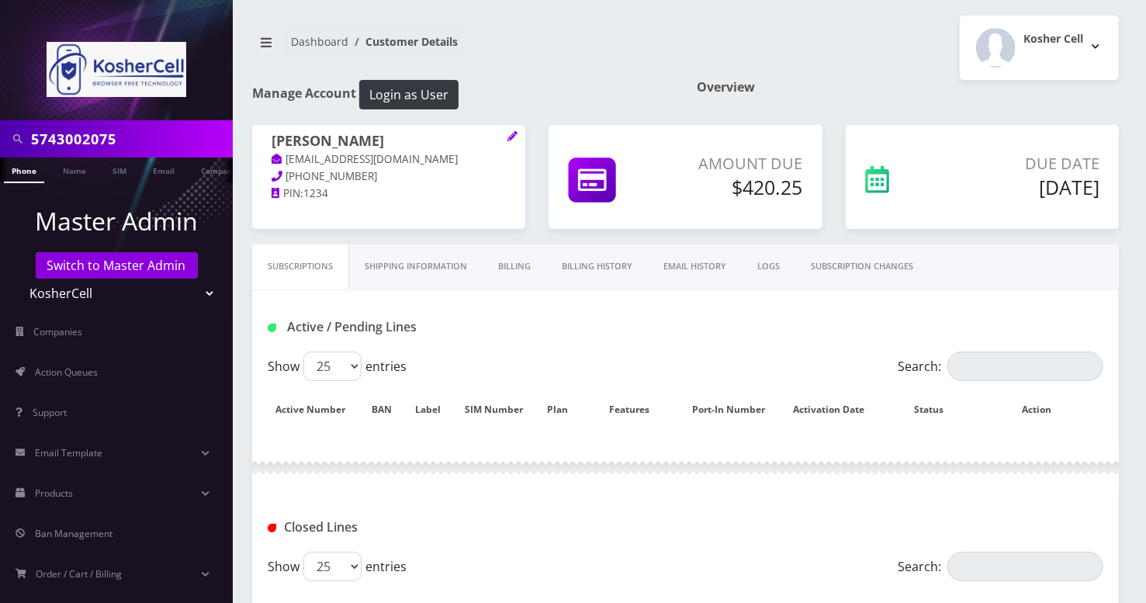
click at [92, 135] on input "5743002075" at bounding box center [130, 138] width 198 height 29
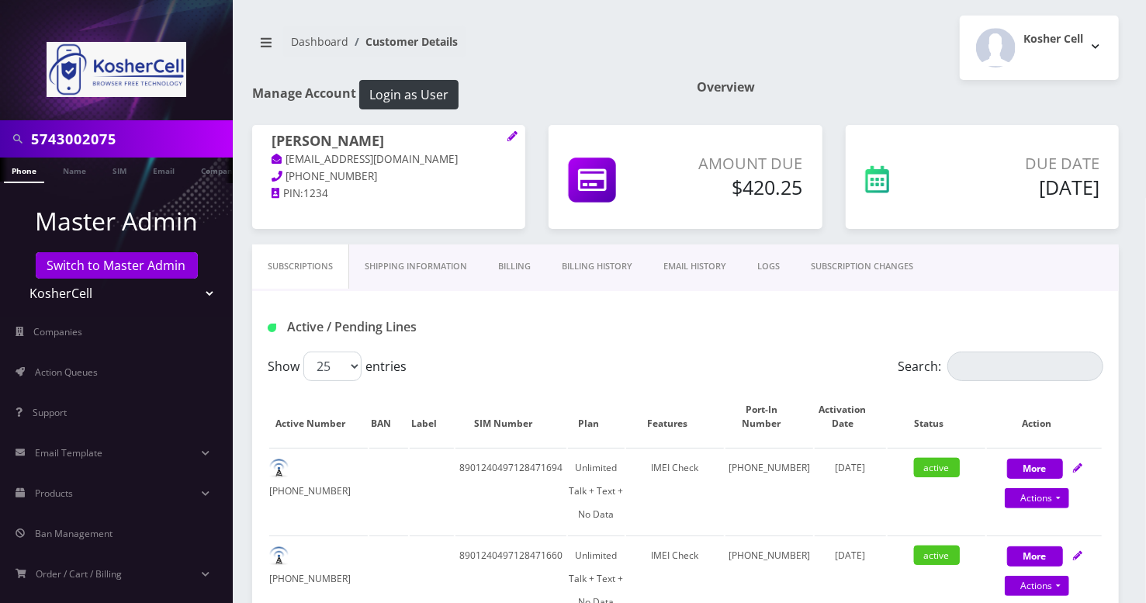
click at [92, 135] on input "5743002075" at bounding box center [130, 138] width 198 height 29
click at [1020, 376] on input "Search:" at bounding box center [1025, 366] width 156 height 29
paste input "5743002075"
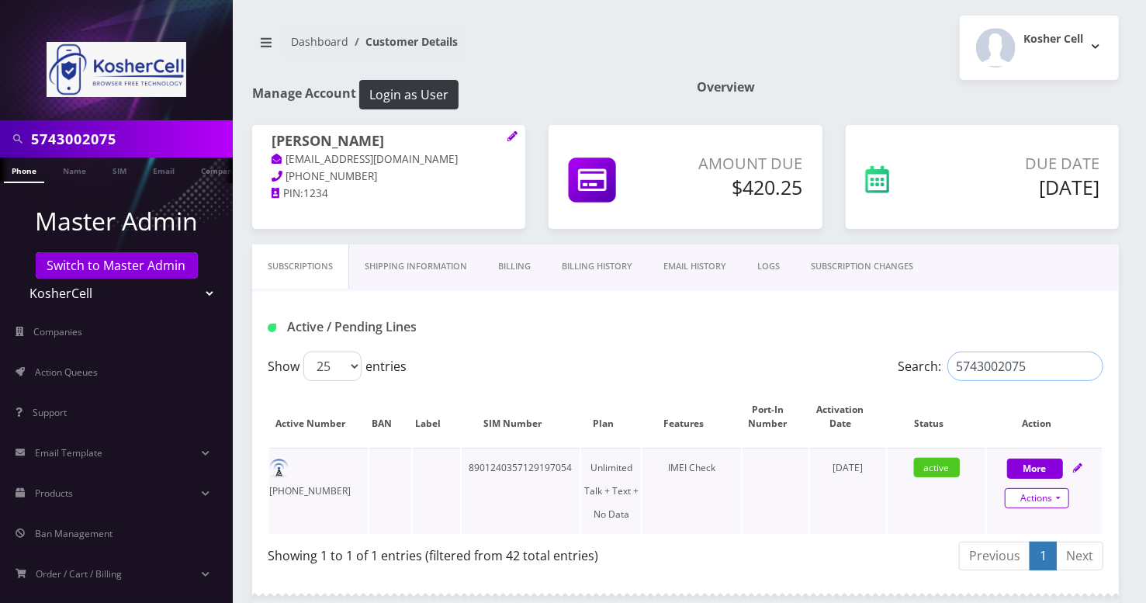
type input "5743002075"
click at [1054, 498] on link "Actions" at bounding box center [1037, 498] width 64 height 20
select select "363"
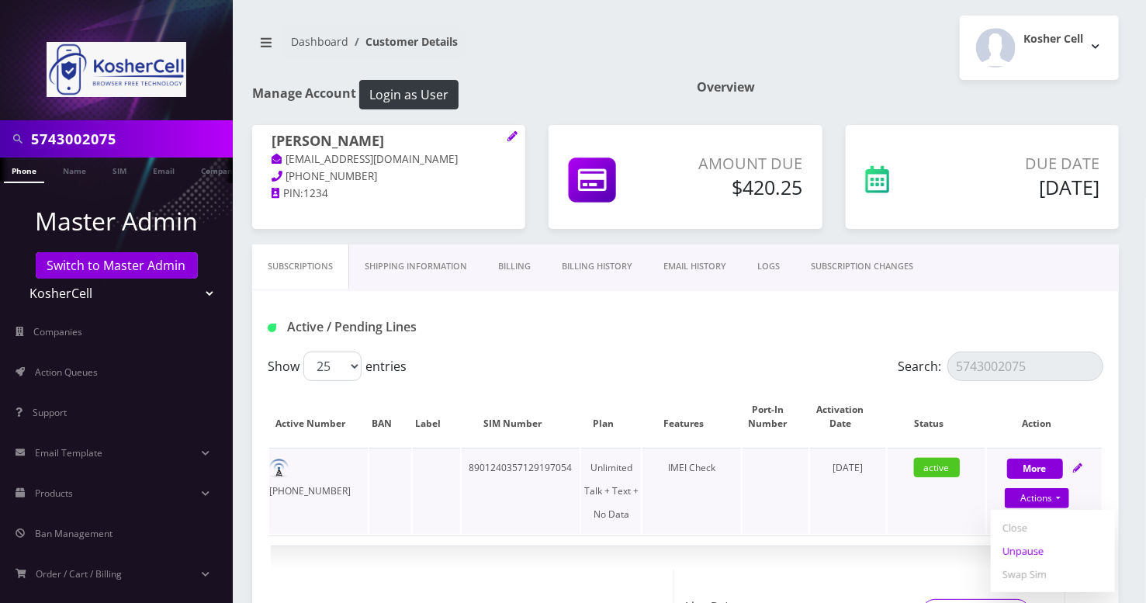
click at [1028, 546] on link "Unpause" at bounding box center [1053, 550] width 124 height 23
select select "363"
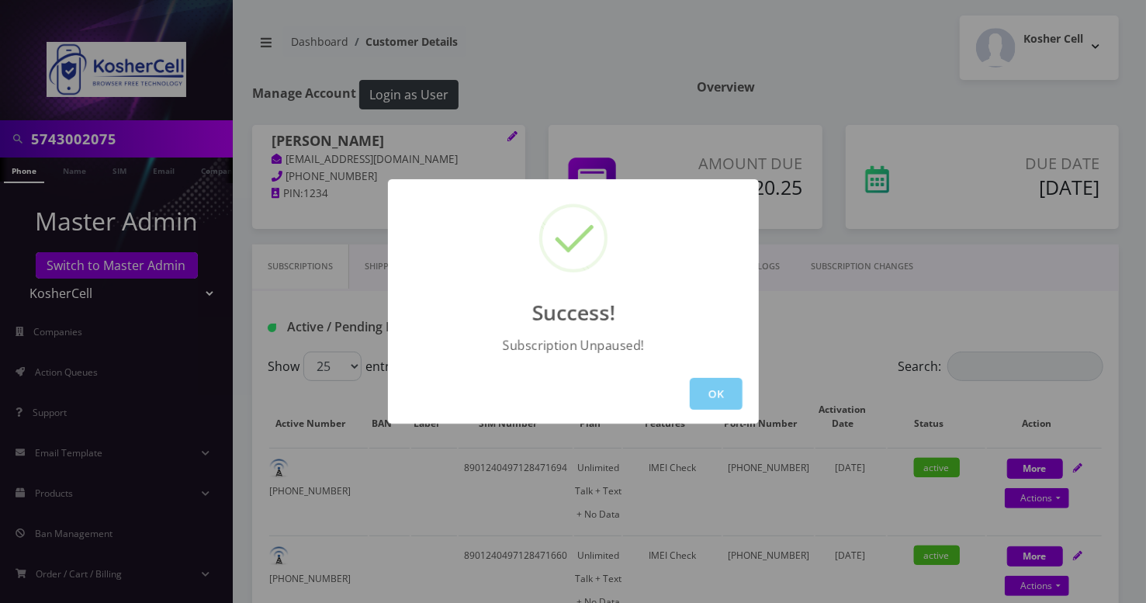
click at [723, 393] on button "OK" at bounding box center [716, 394] width 53 height 32
